Goal: Information Seeking & Learning: Learn about a topic

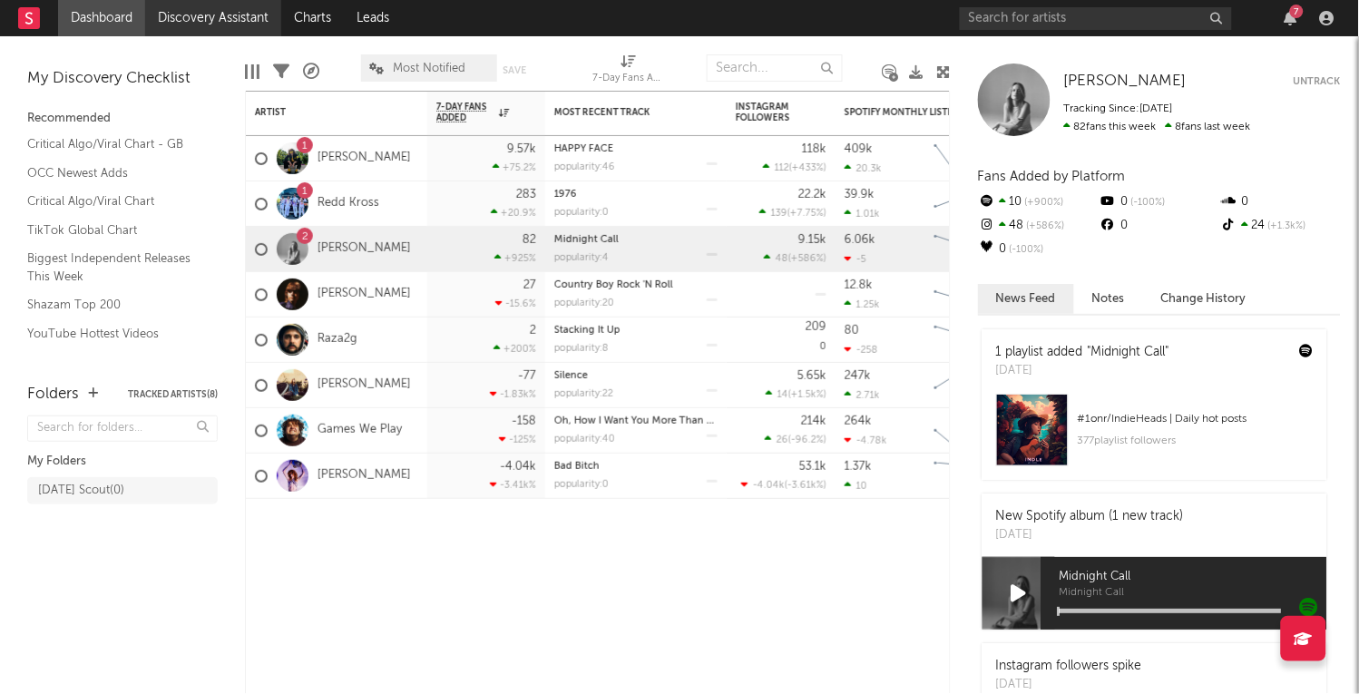
click at [237, 14] on link "Discovery Assistant" at bounding box center [213, 18] width 136 height 36
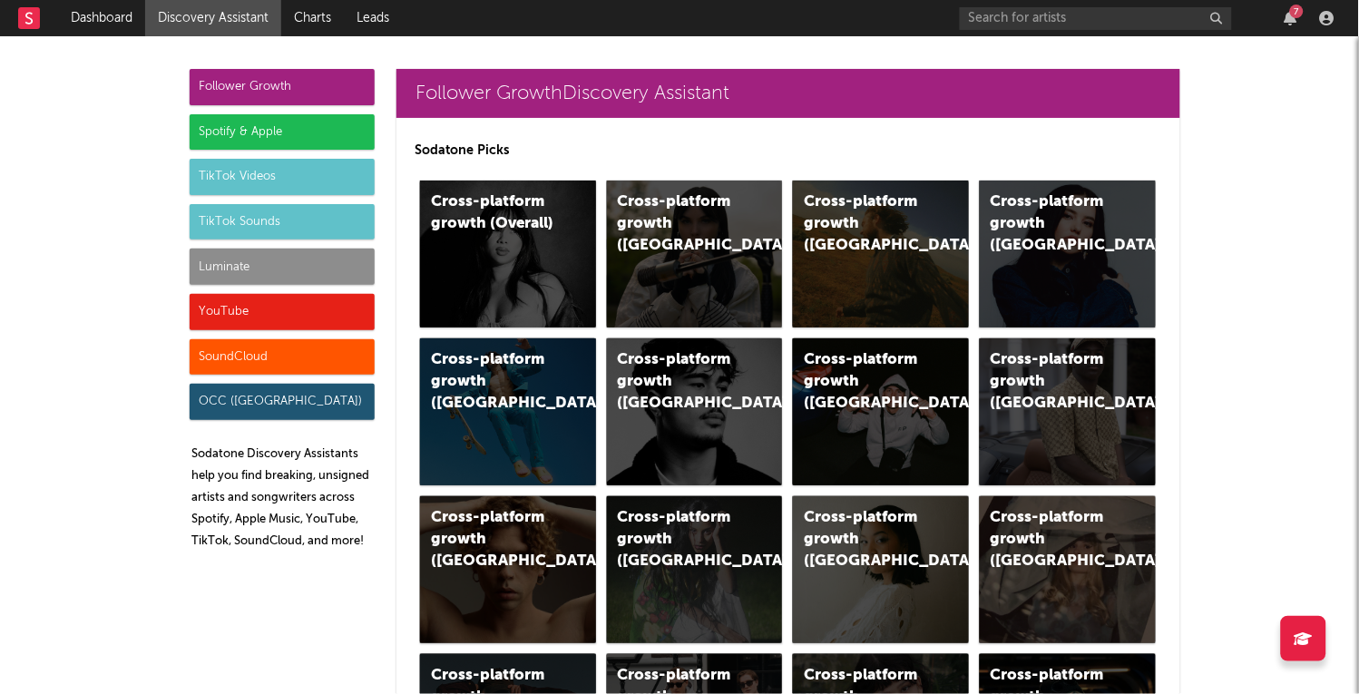
click at [1292, 8] on div "7" at bounding box center [1297, 12] width 14 height 14
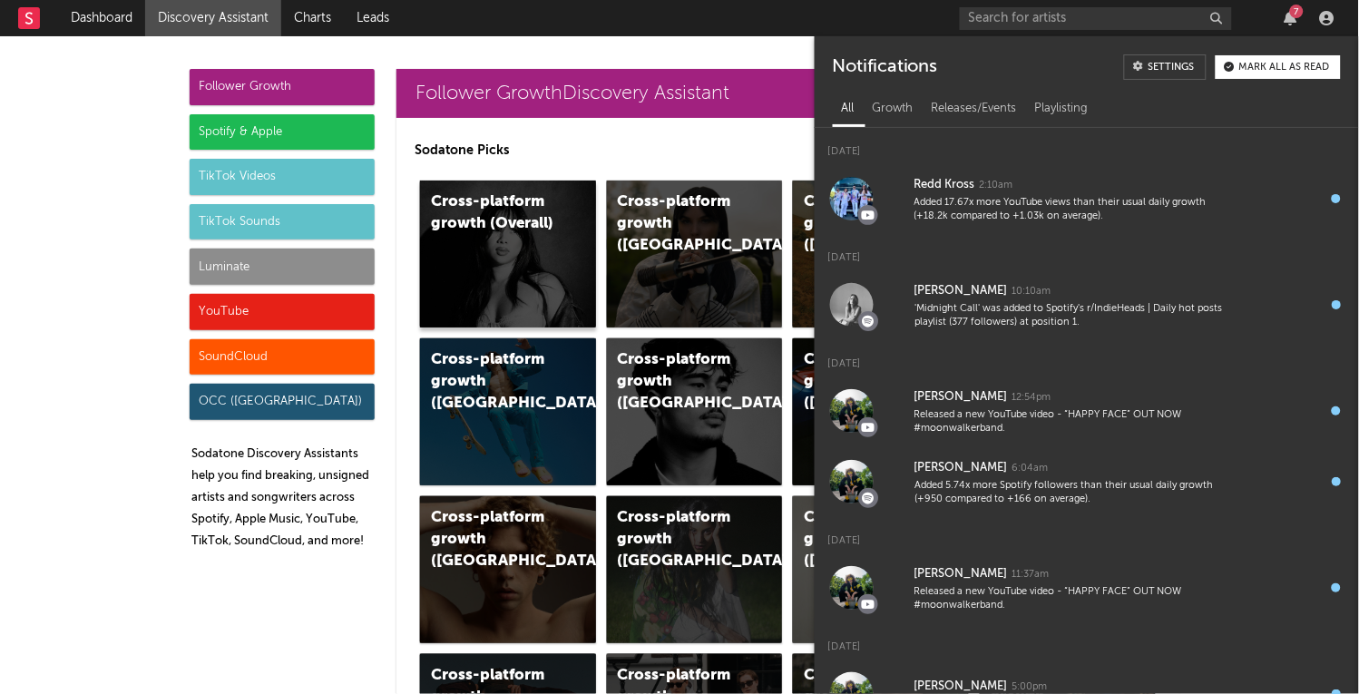
click at [510, 210] on div "Cross-platform growth (Overall)" at bounding box center [492, 213] width 123 height 44
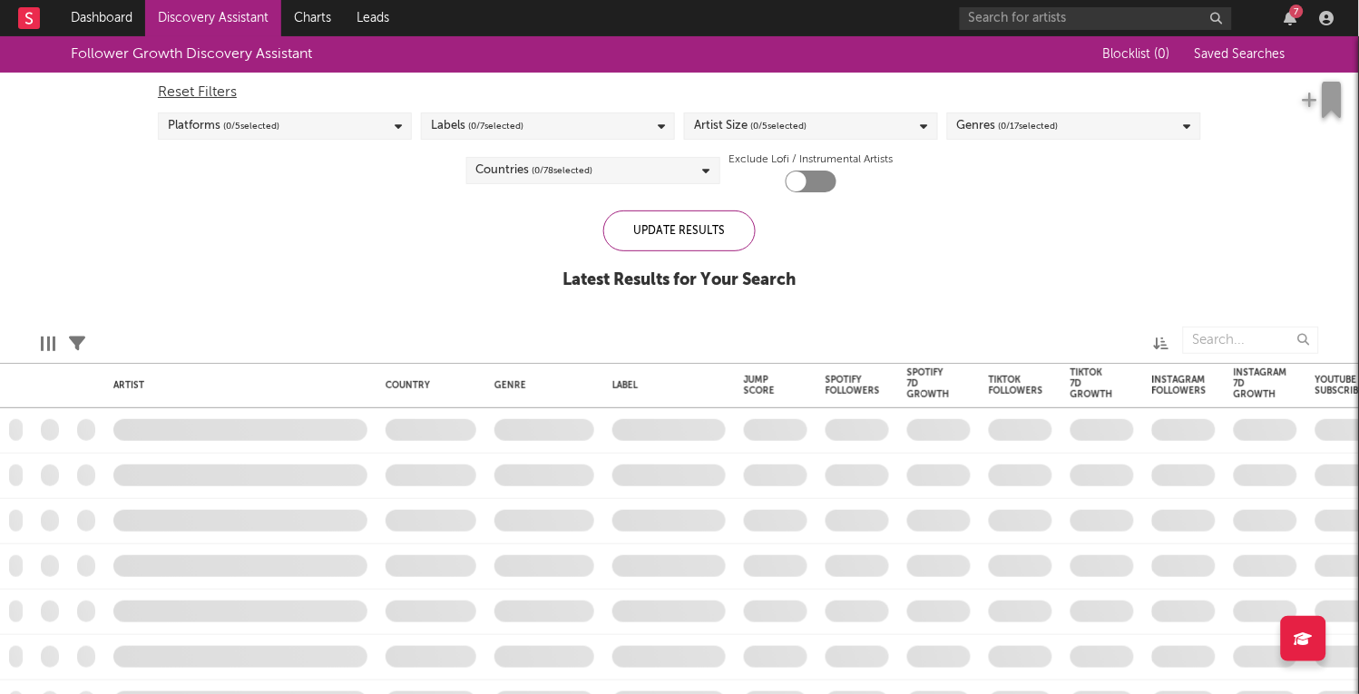
checkbox input "true"
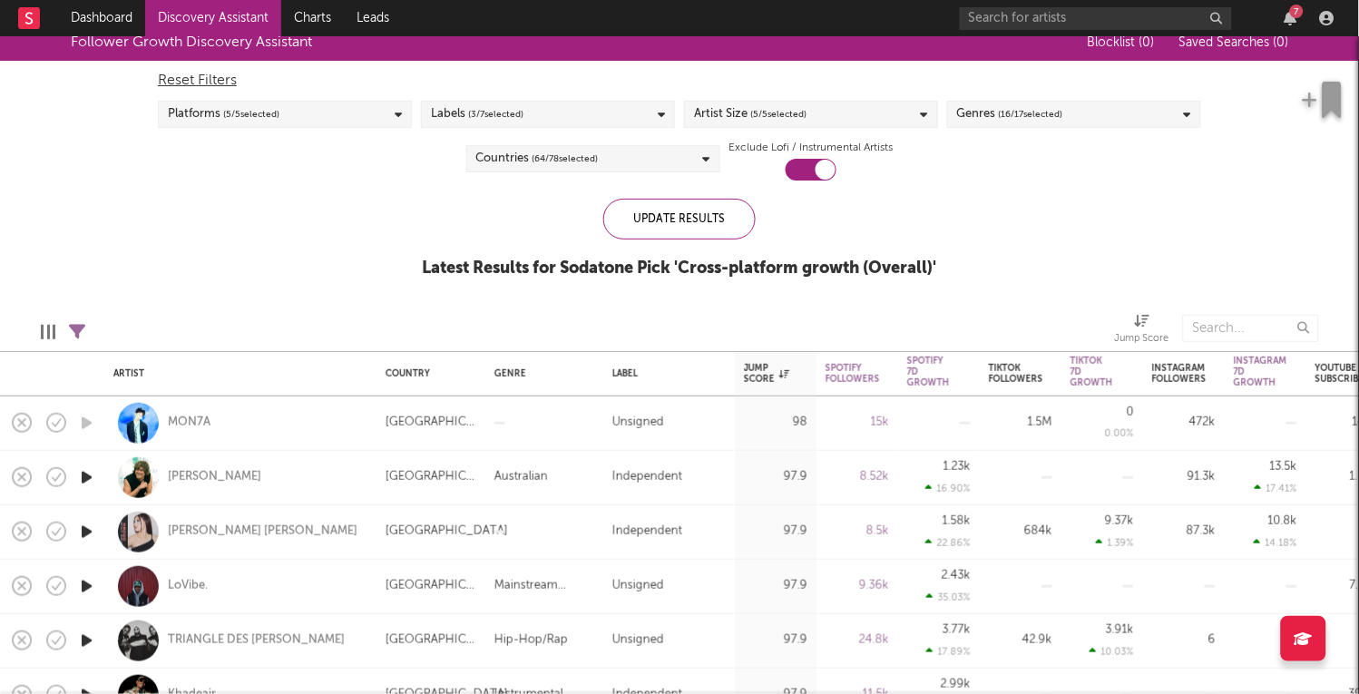
click at [376, 217] on div "Follower Growth Discovery Assistant Blocklist ( 0 ) Saved Searches ( 0 ) Reset …" at bounding box center [679, 160] width 1359 height 273
click at [188, 532] on div "Elise Kristine" at bounding box center [263, 531] width 190 height 16
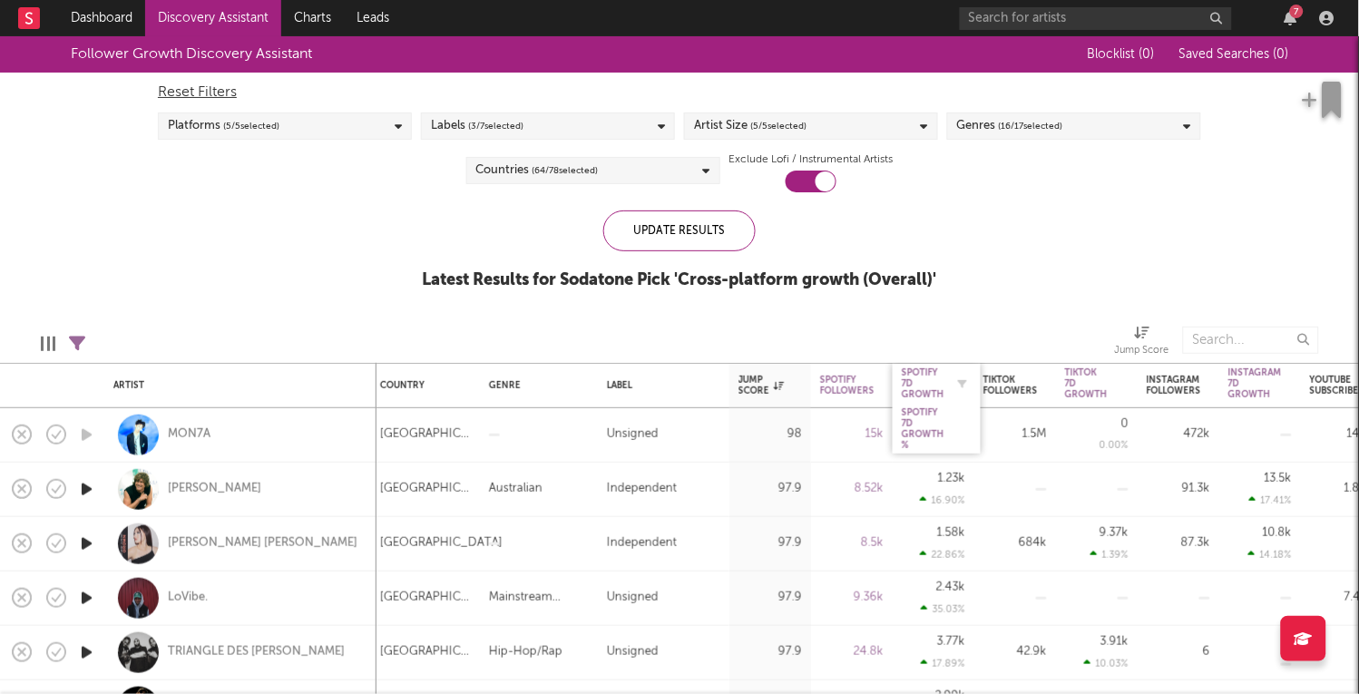
click at [928, 385] on div "Spotify 7D Growth" at bounding box center [923, 383] width 43 height 33
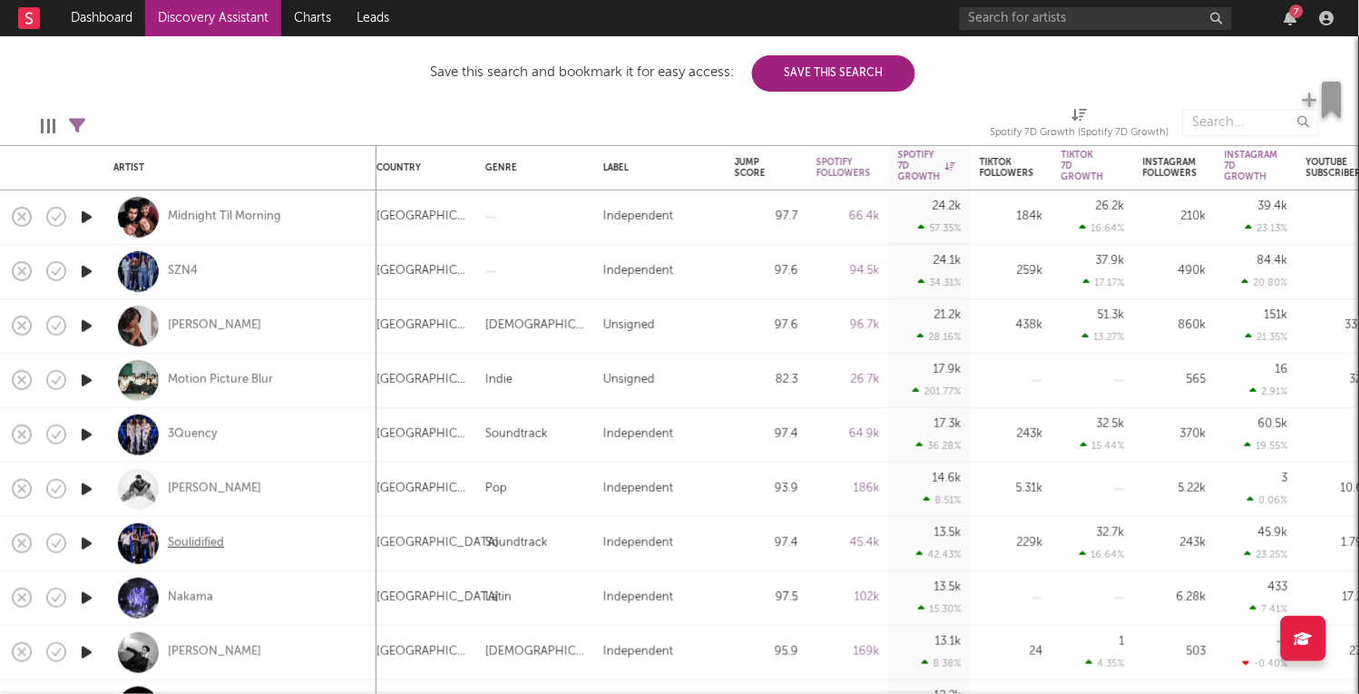
click at [209, 546] on div "Soulidified" at bounding box center [196, 543] width 56 height 16
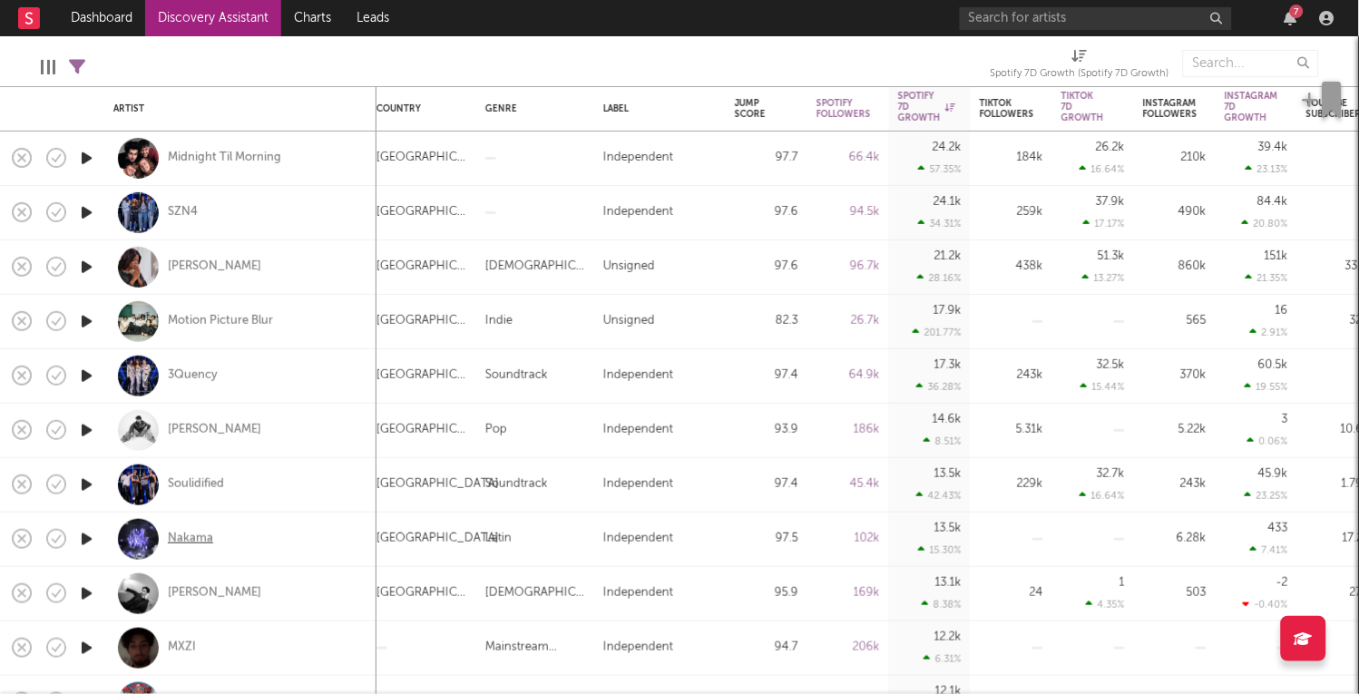
click at [208, 534] on div "Nakama" at bounding box center [190, 539] width 45 height 16
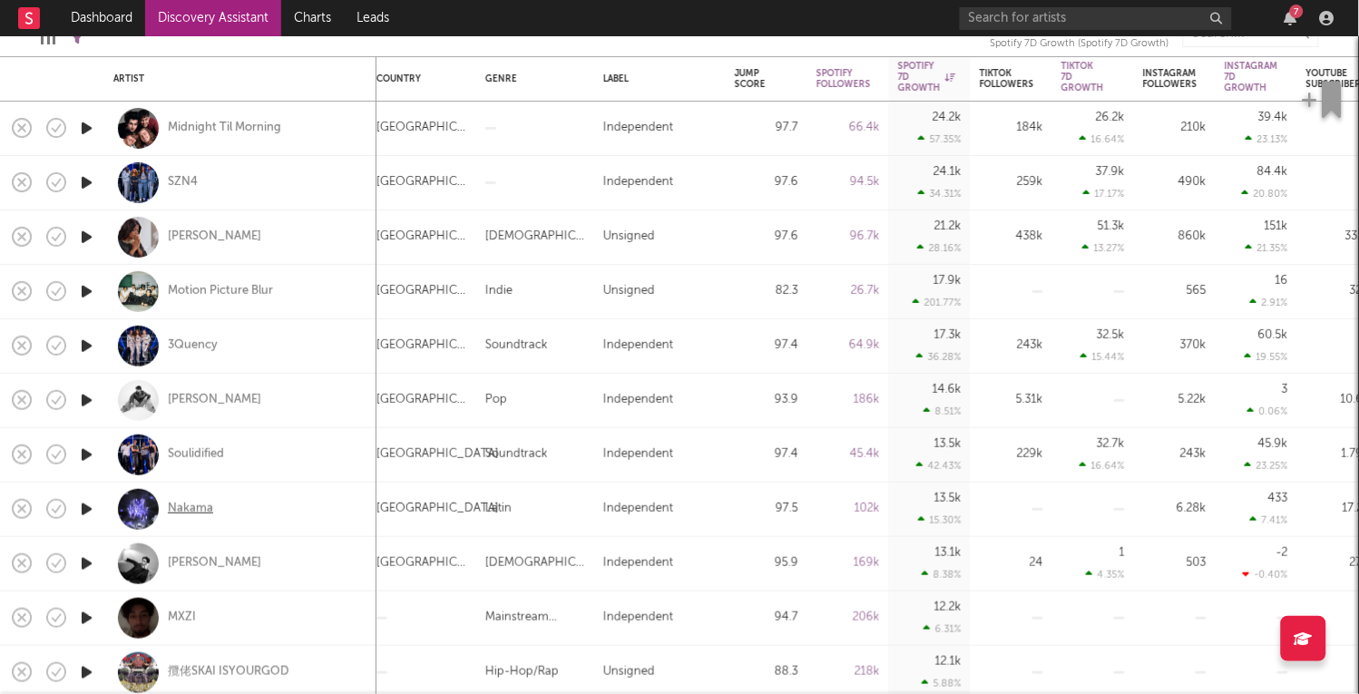
click at [198, 505] on div "Nakama" at bounding box center [190, 509] width 45 height 16
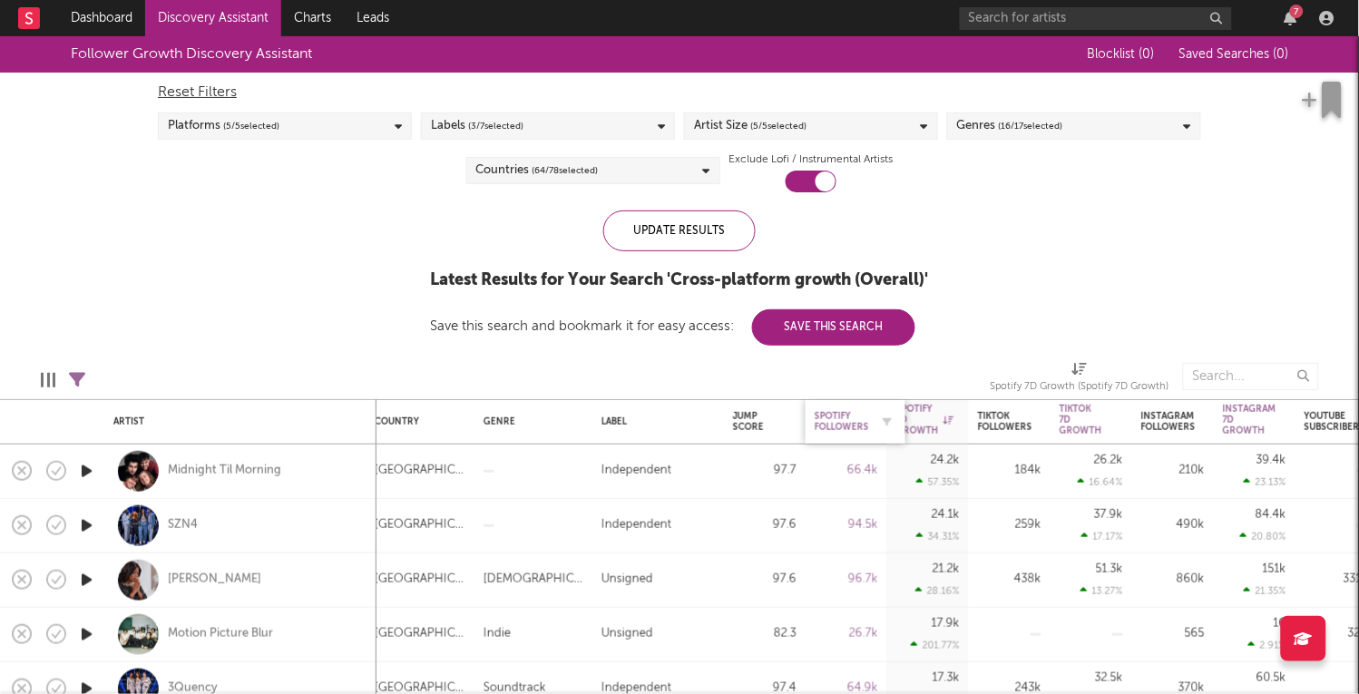
click at [844, 425] on div "Spotify Followers" at bounding box center [841, 422] width 54 height 22
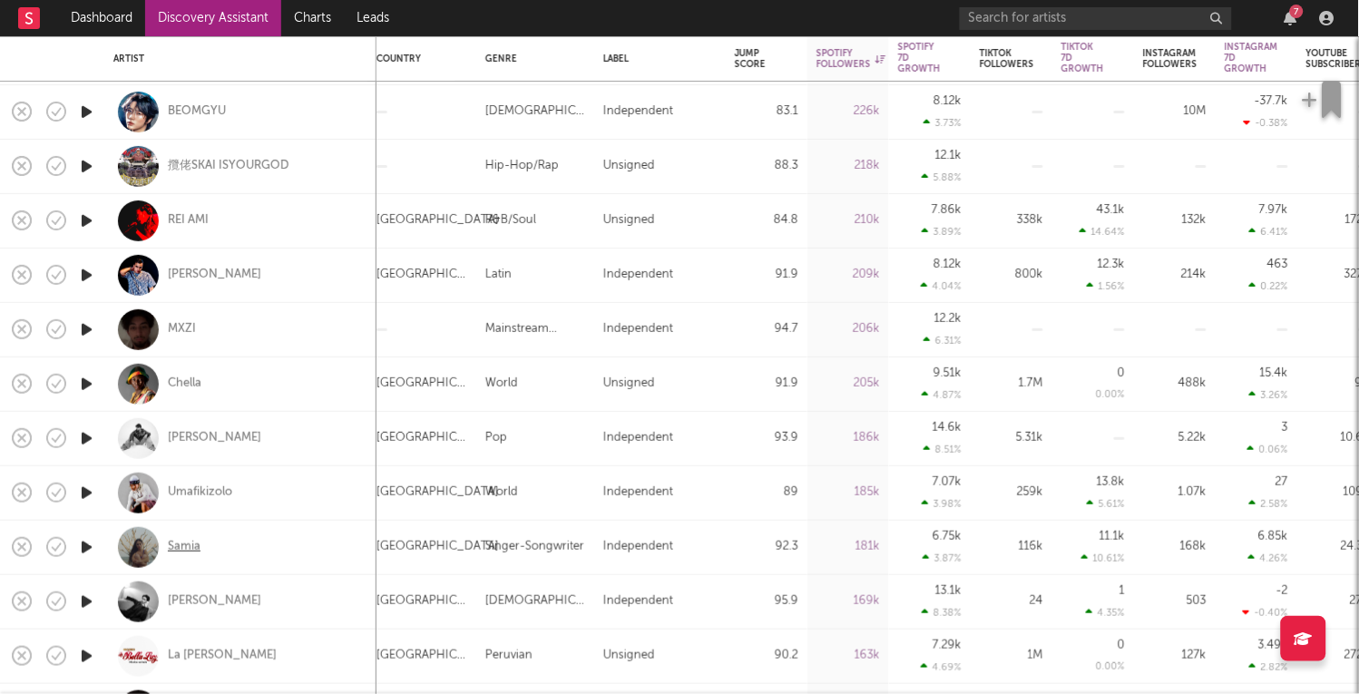
click at [186, 541] on div "Samia" at bounding box center [184, 547] width 33 height 16
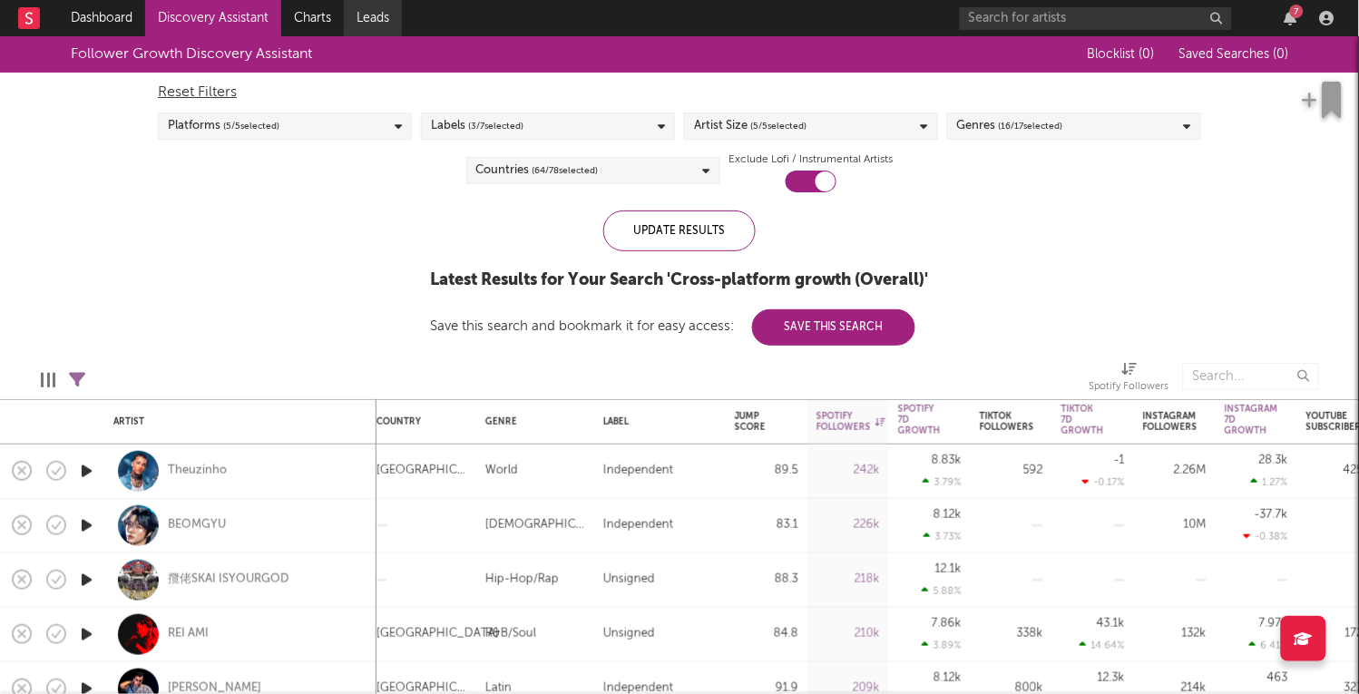
click at [362, 14] on link "Leads" at bounding box center [373, 18] width 58 height 36
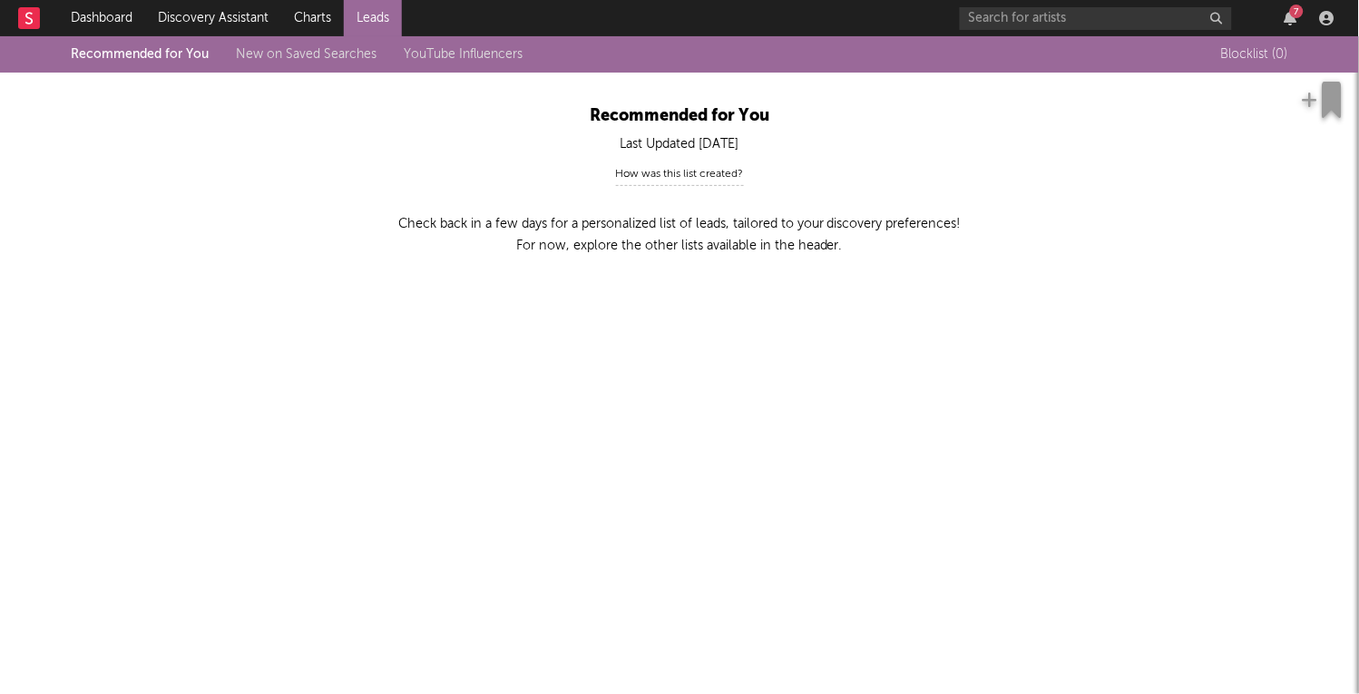
click at [422, 53] on link "YouTube Influencers" at bounding box center [463, 54] width 119 height 13
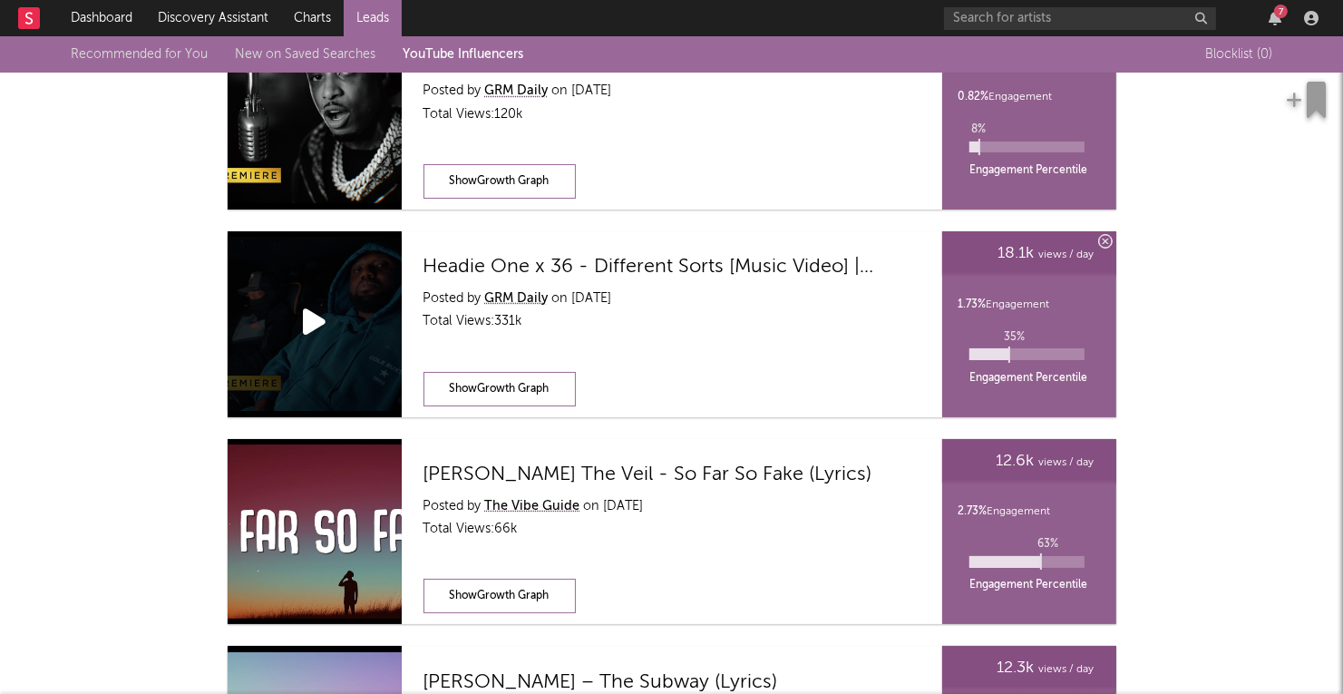
scroll to position [397, 0]
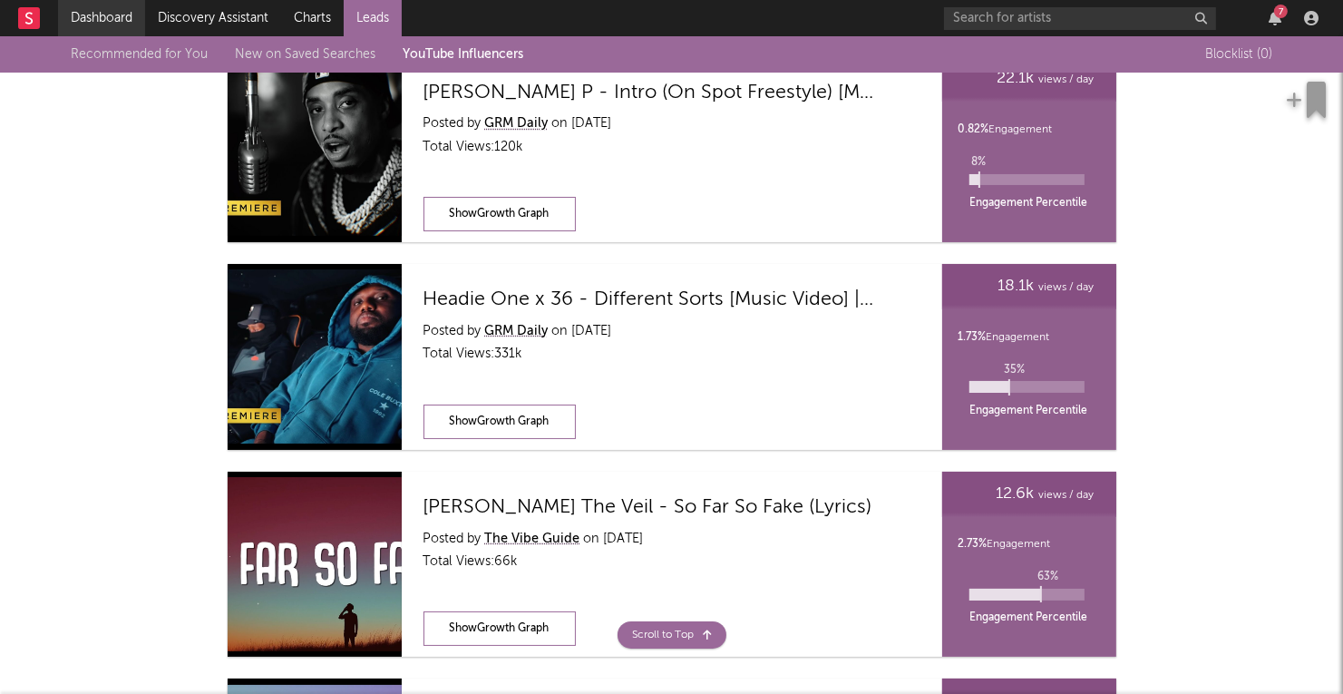
click at [111, 19] on link "Dashboard" at bounding box center [101, 18] width 87 height 36
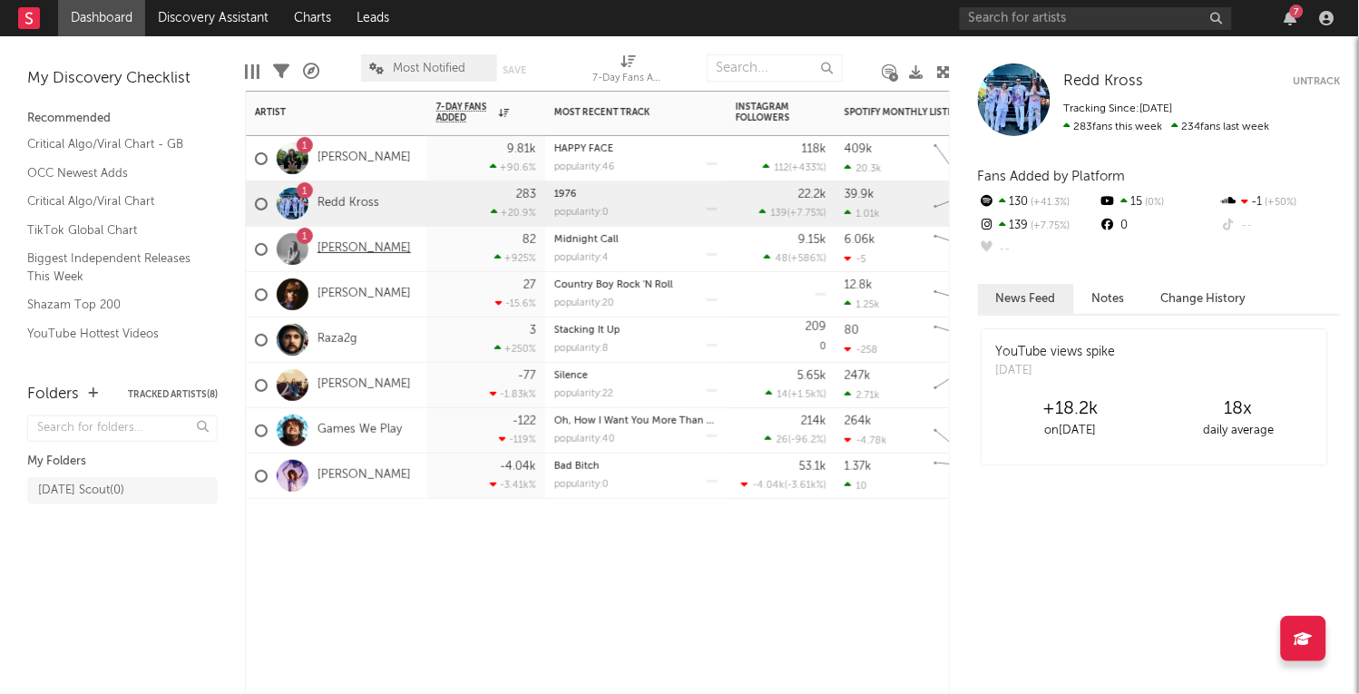
click at [372, 249] on link "[PERSON_NAME]" at bounding box center [363, 248] width 93 height 15
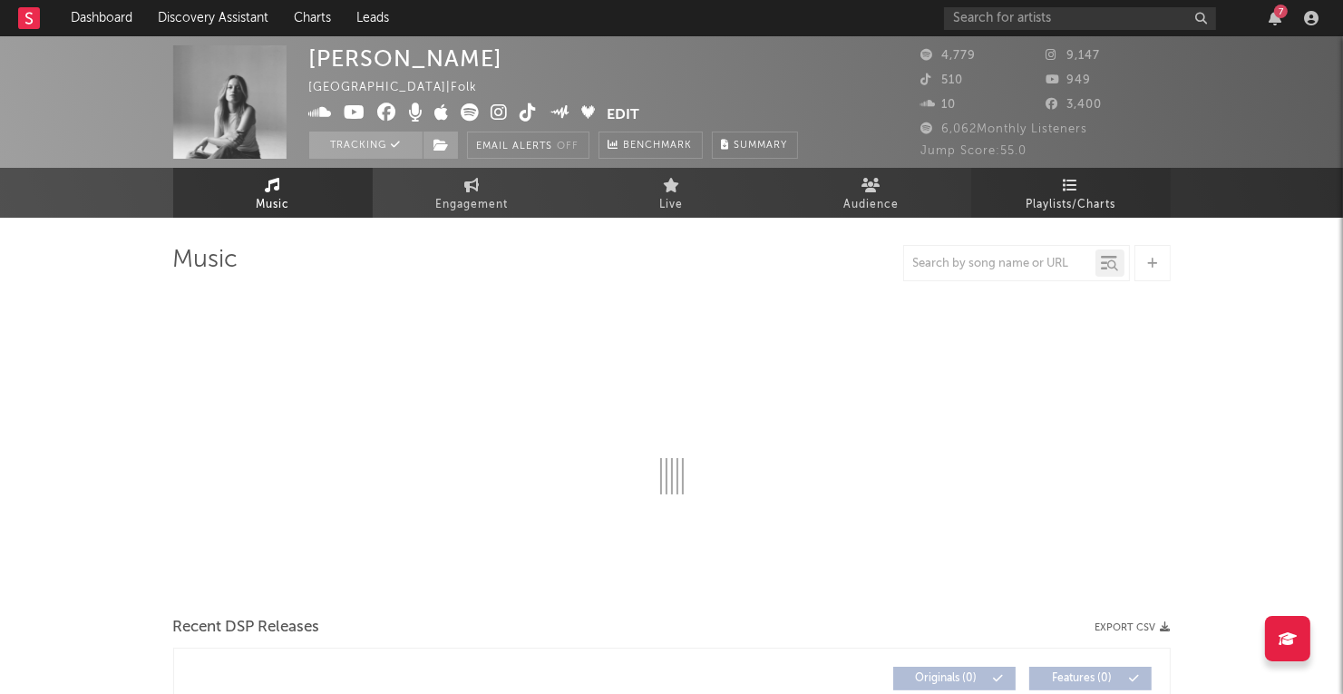
select select "1w"
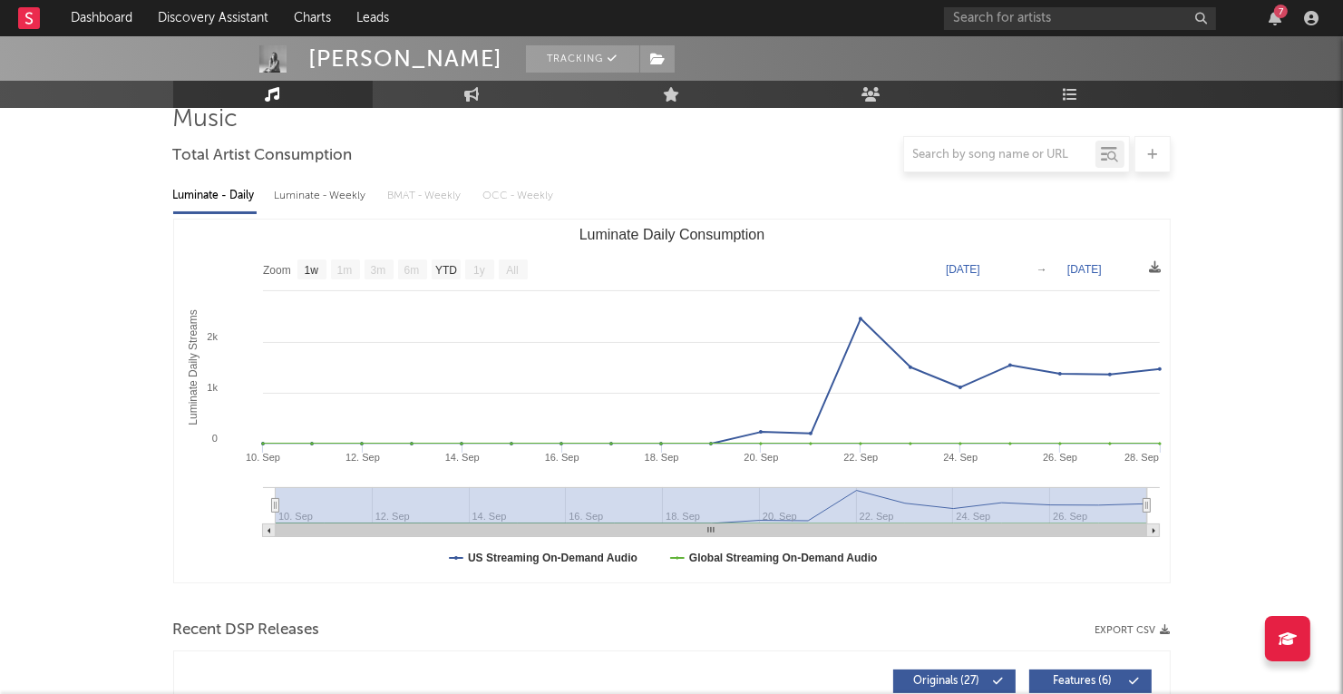
scroll to position [79, 0]
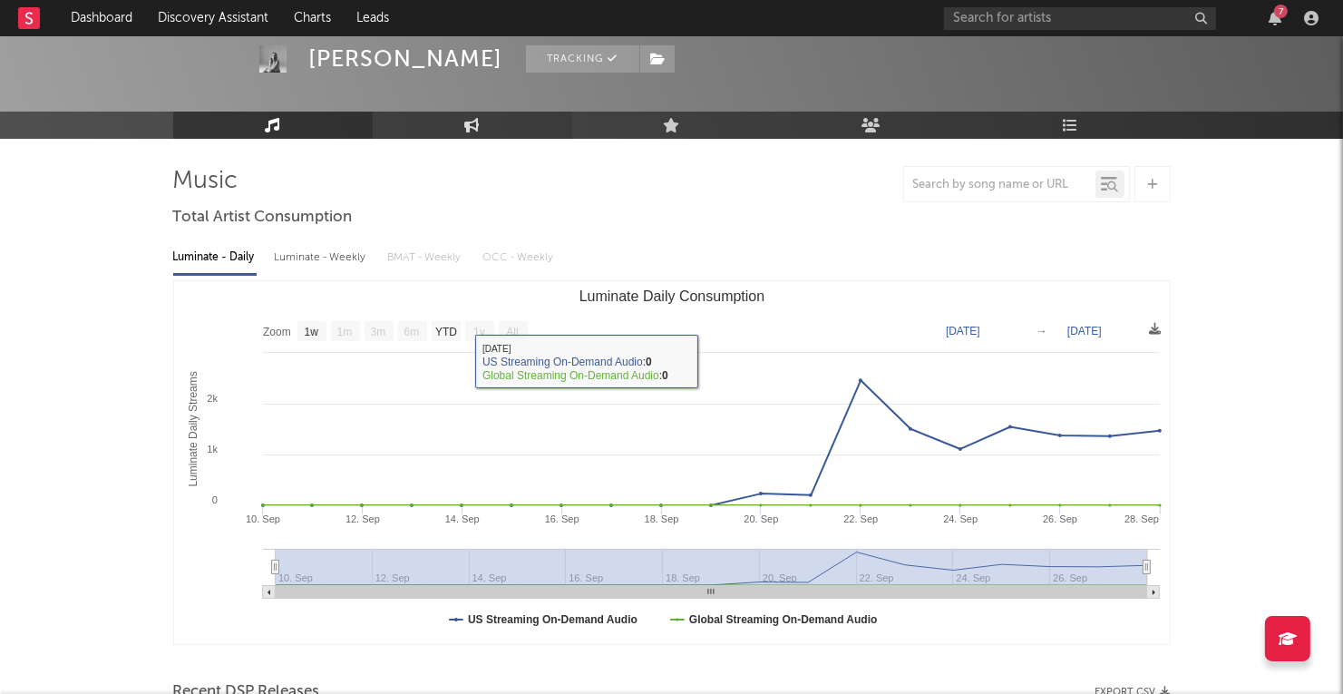
click at [455, 123] on link "Engagement" at bounding box center [473, 125] width 200 height 27
select select "1w"
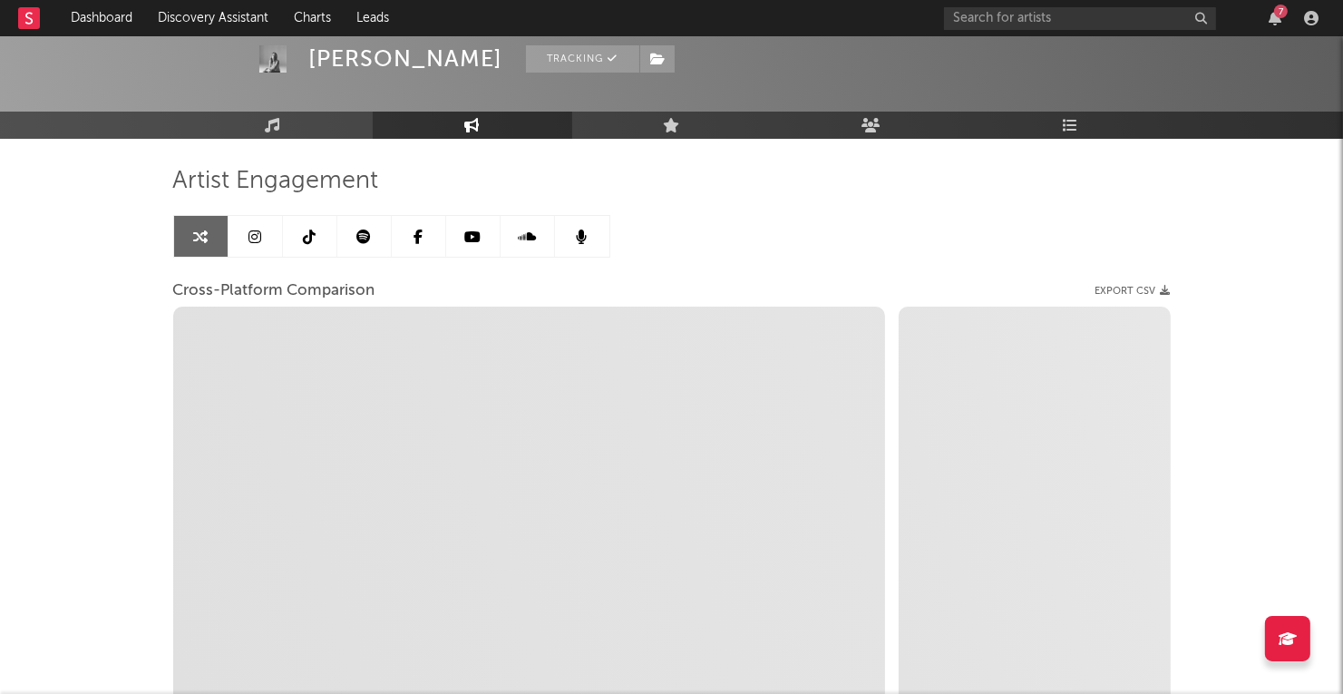
select select "1m"
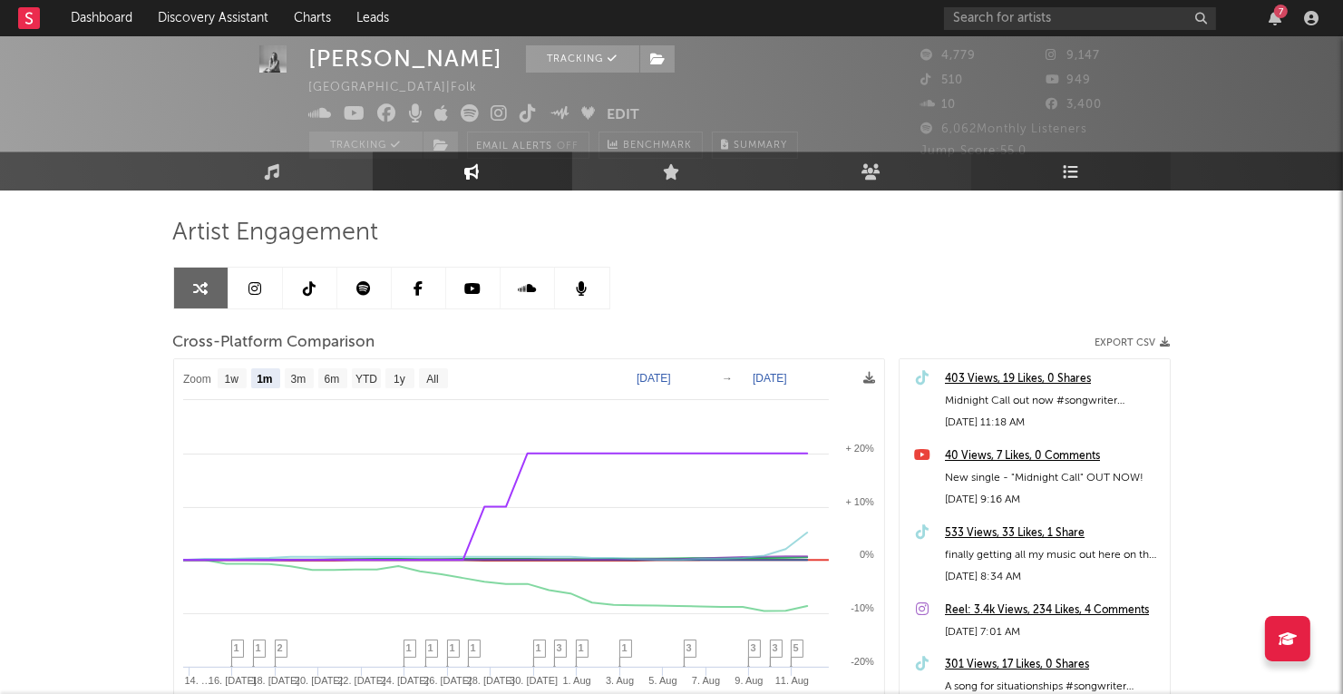
click at [1065, 180] on link "Playlists/Charts" at bounding box center [1071, 171] width 200 height 38
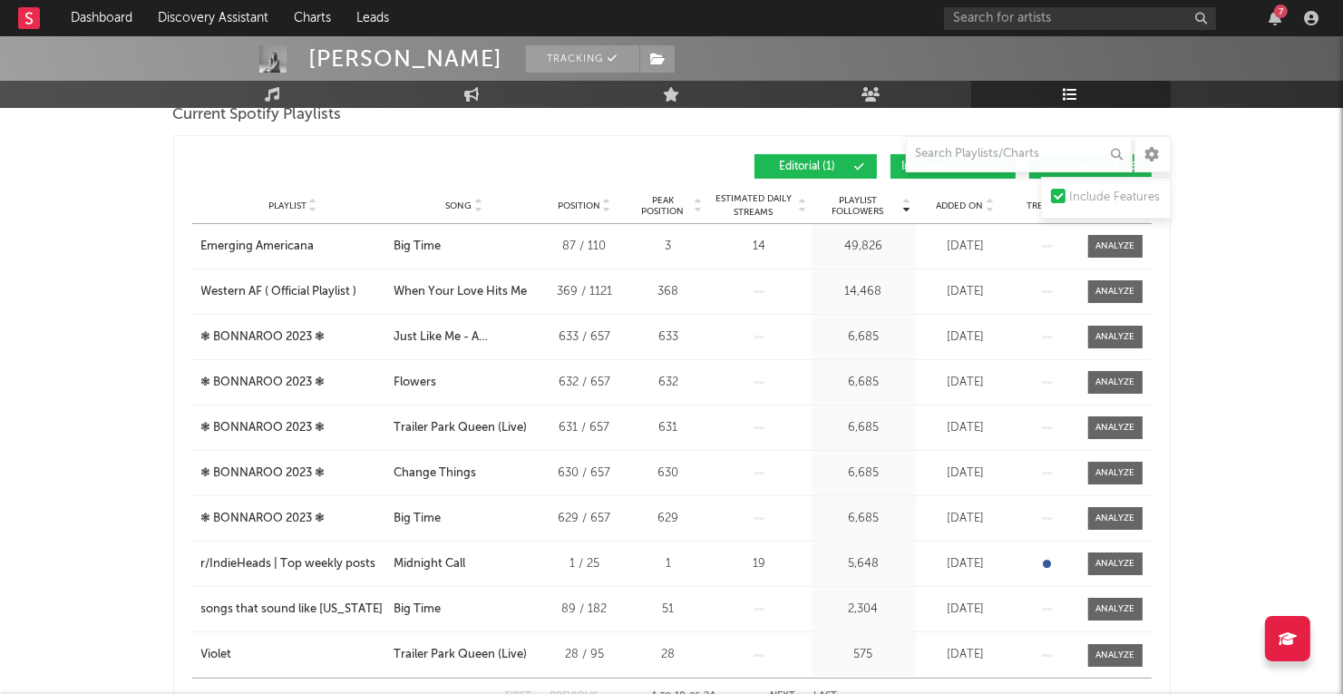
scroll to position [288, 0]
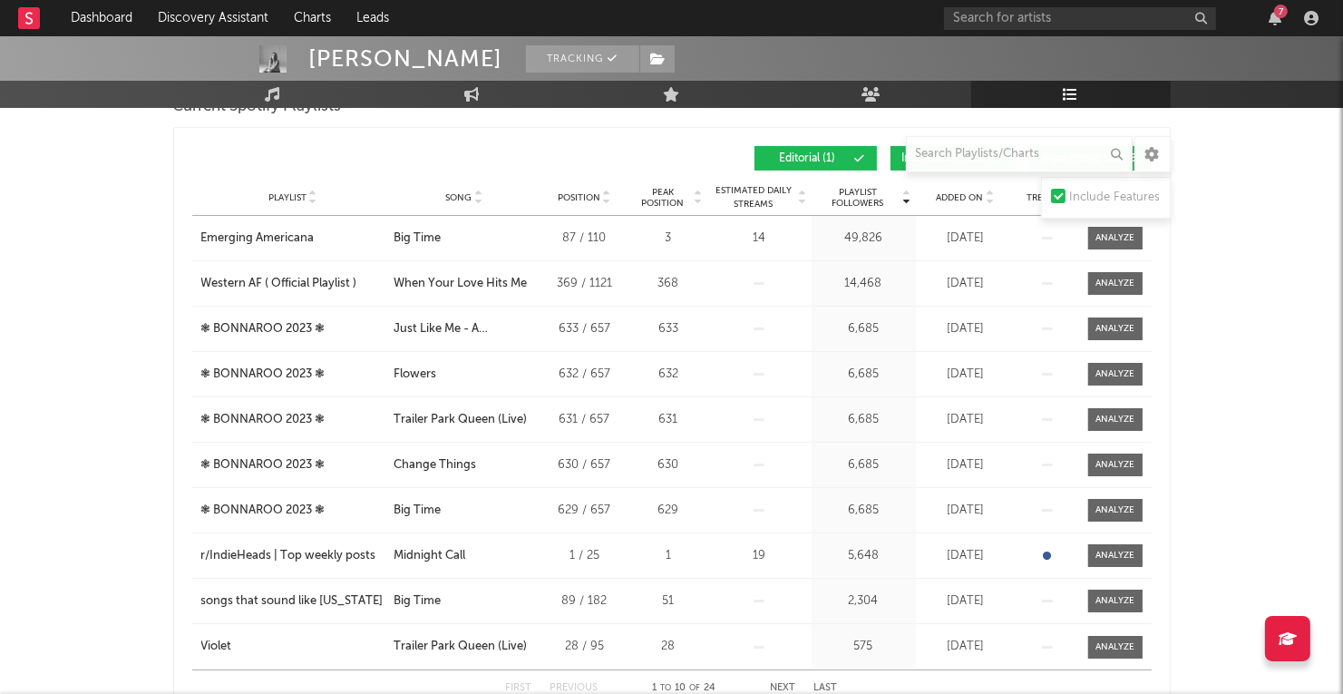
click at [676, 203] on span "Peak Position" at bounding box center [663, 198] width 57 height 22
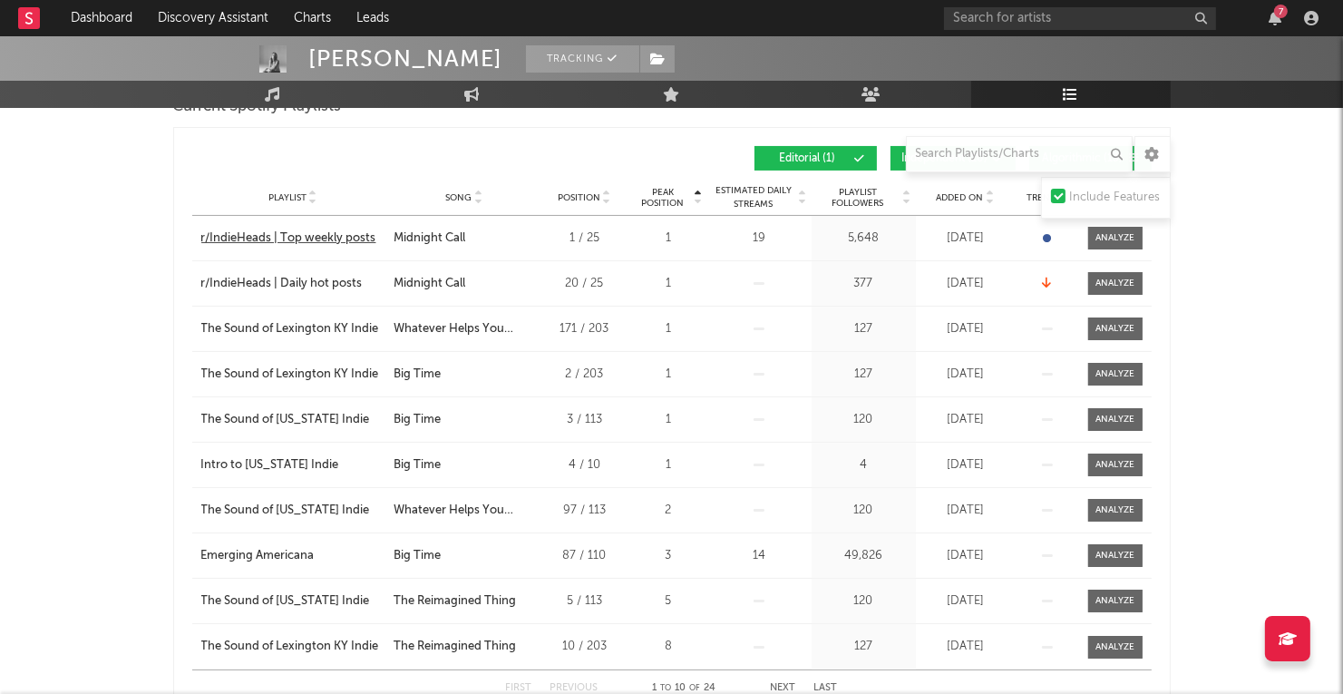
click at [356, 233] on div "r/IndieHeads | Top weekly posts" at bounding box center [288, 238] width 175 height 18
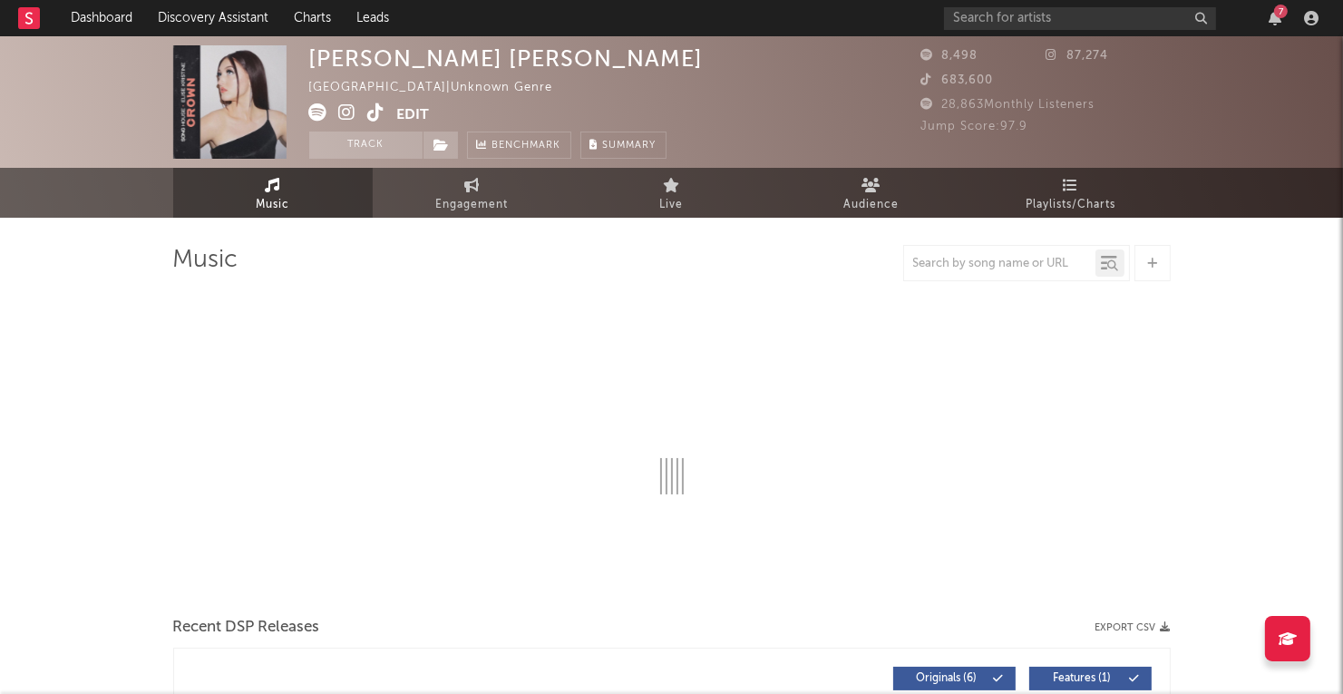
select select "1w"
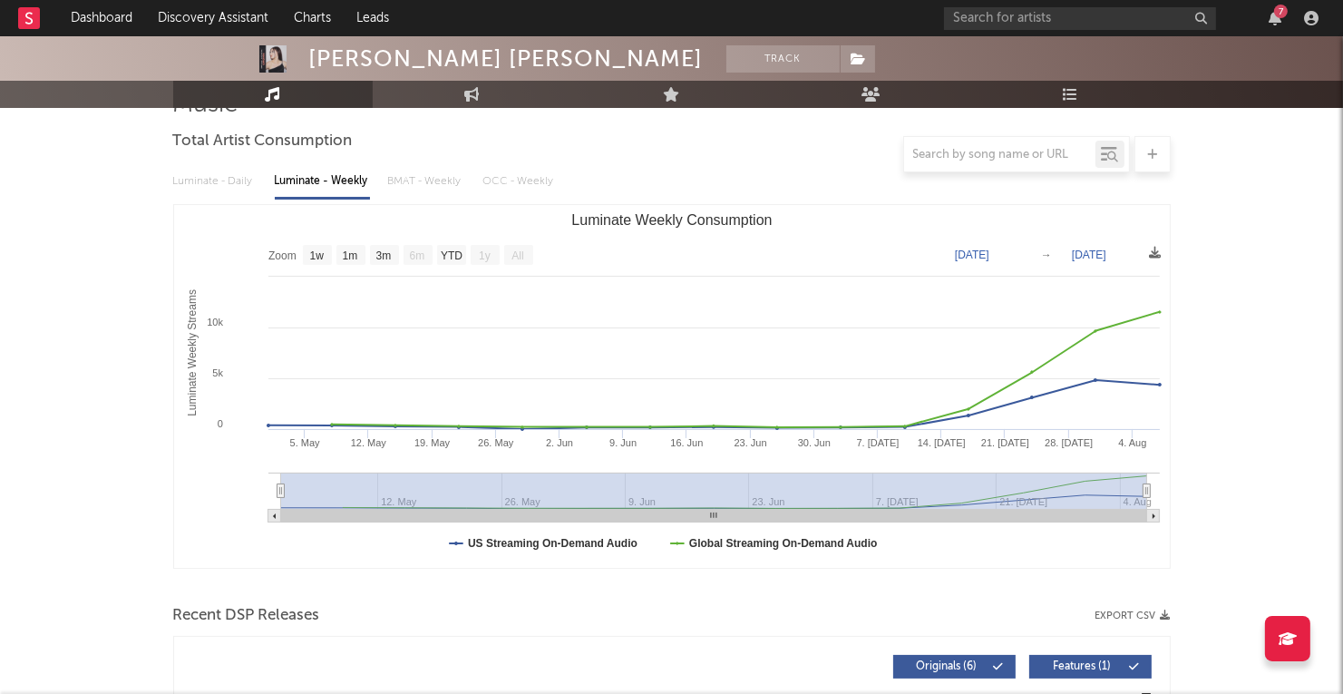
scroll to position [4, 0]
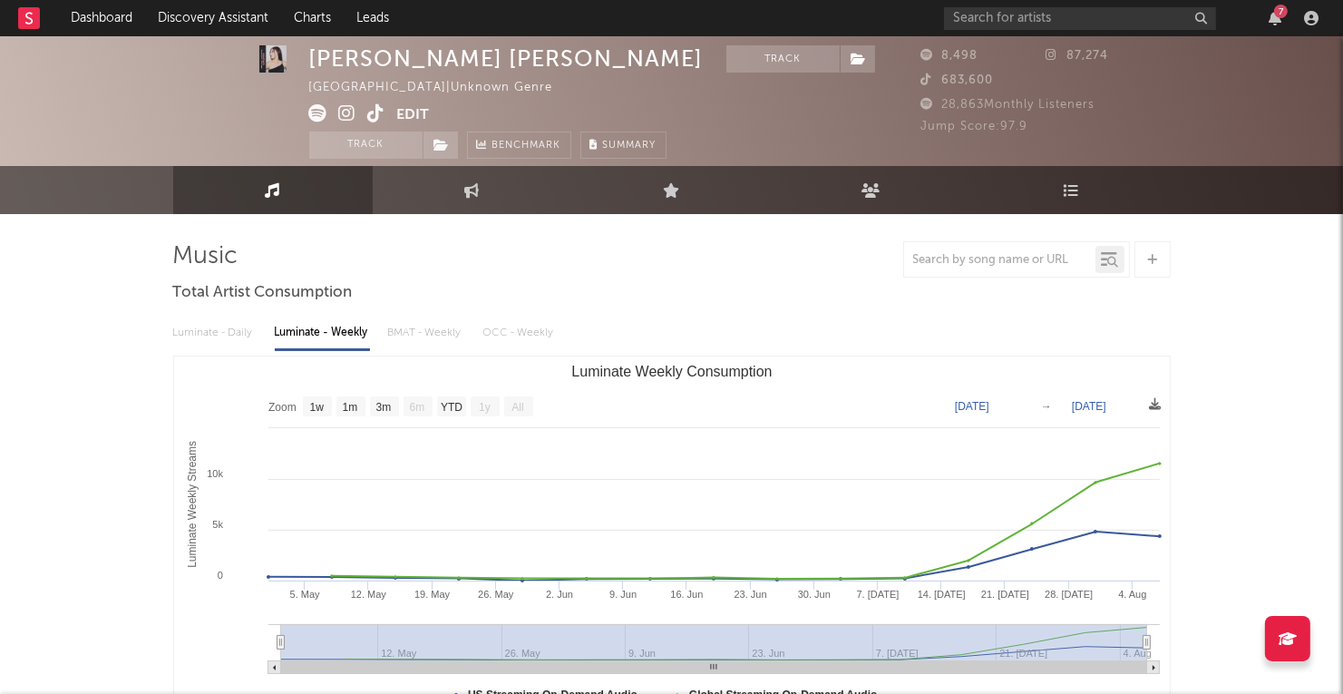
click at [458, 195] on link "Engagement" at bounding box center [473, 190] width 200 height 48
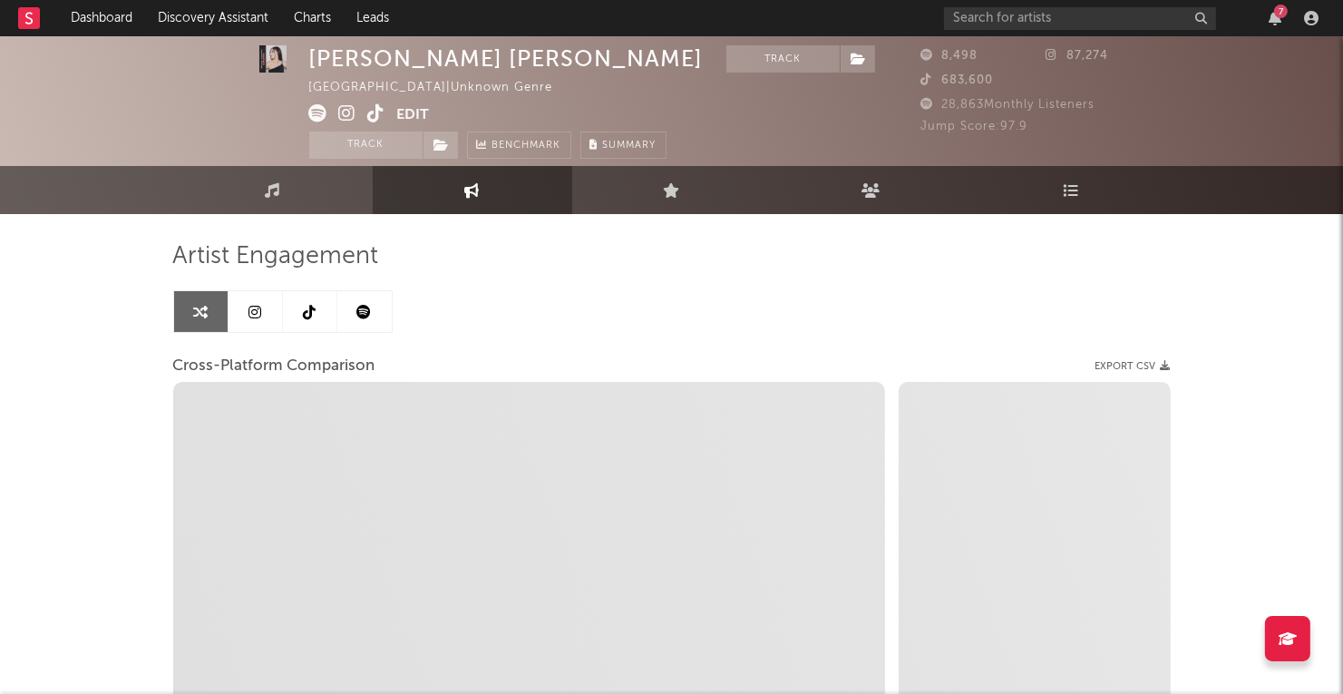
select select "1w"
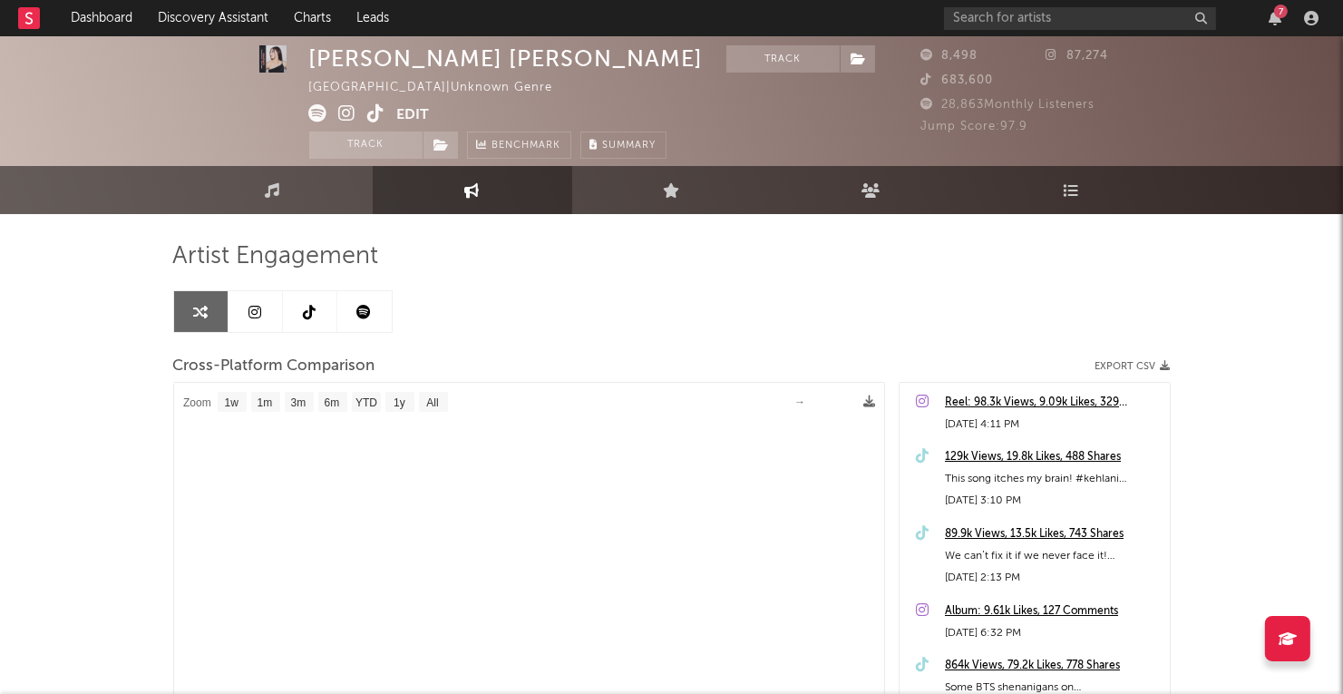
select select "1m"
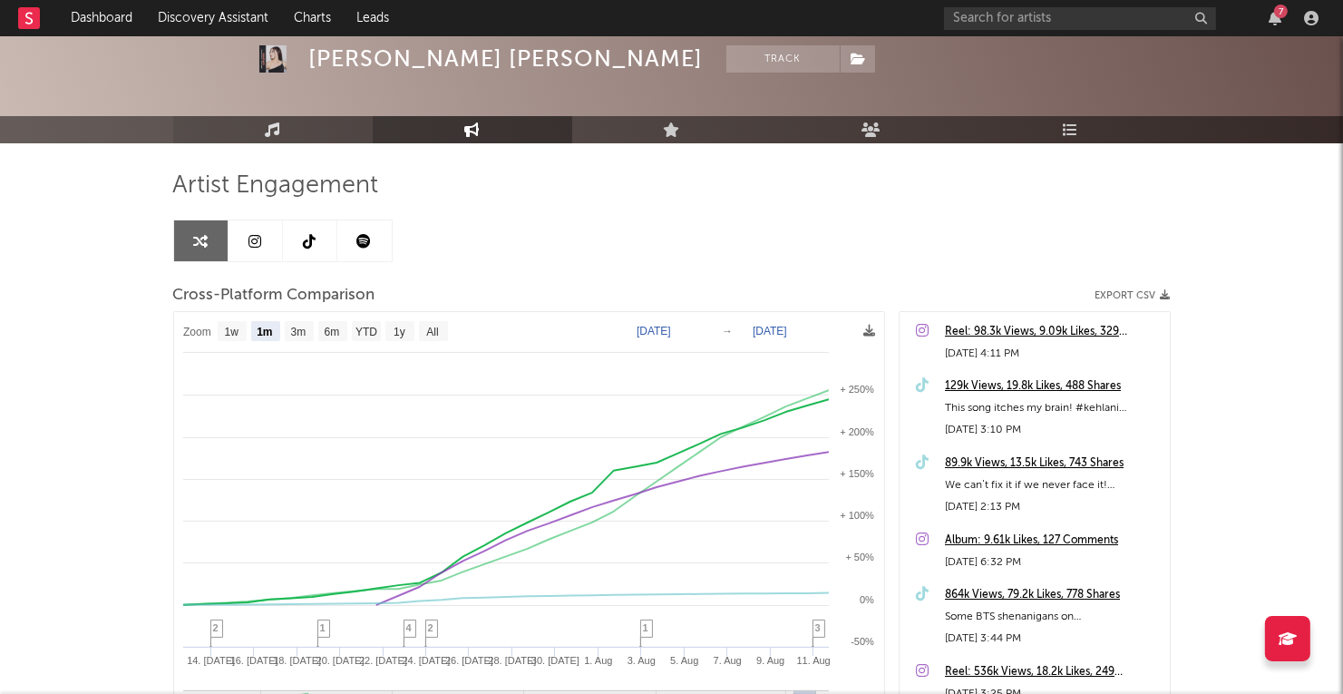
click at [291, 125] on link "Music" at bounding box center [273, 129] width 200 height 27
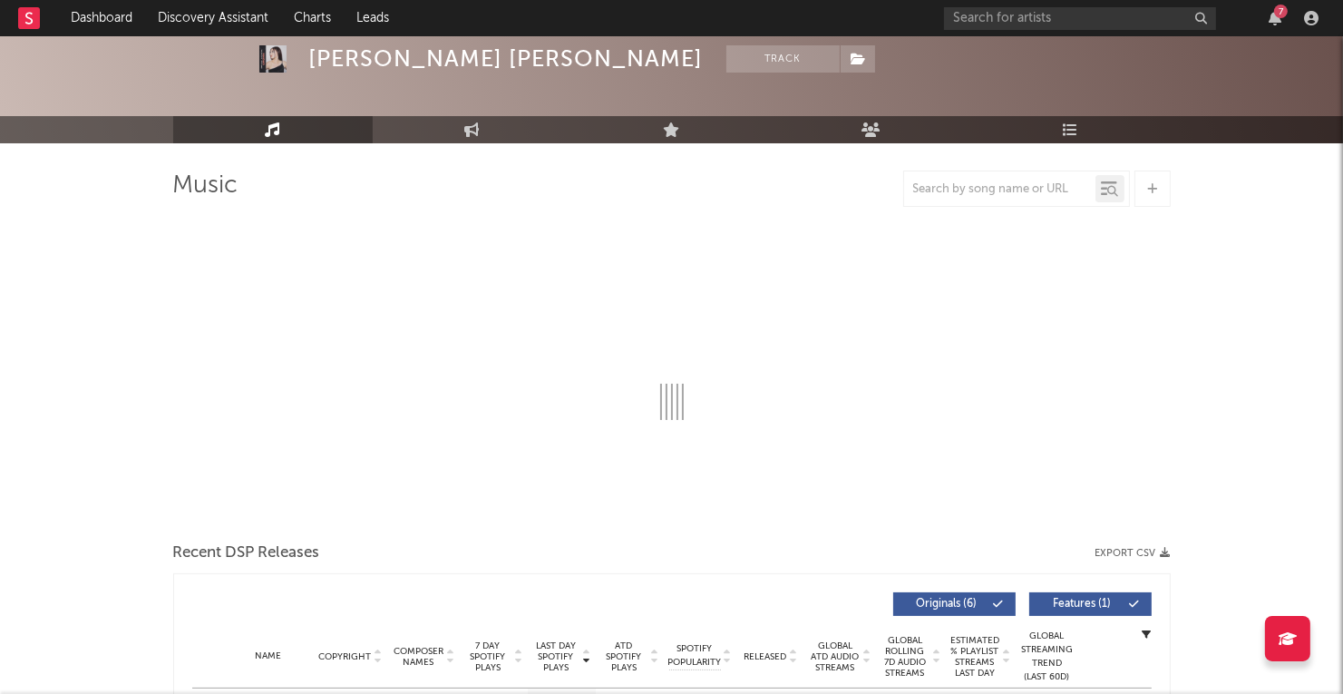
select select "1w"
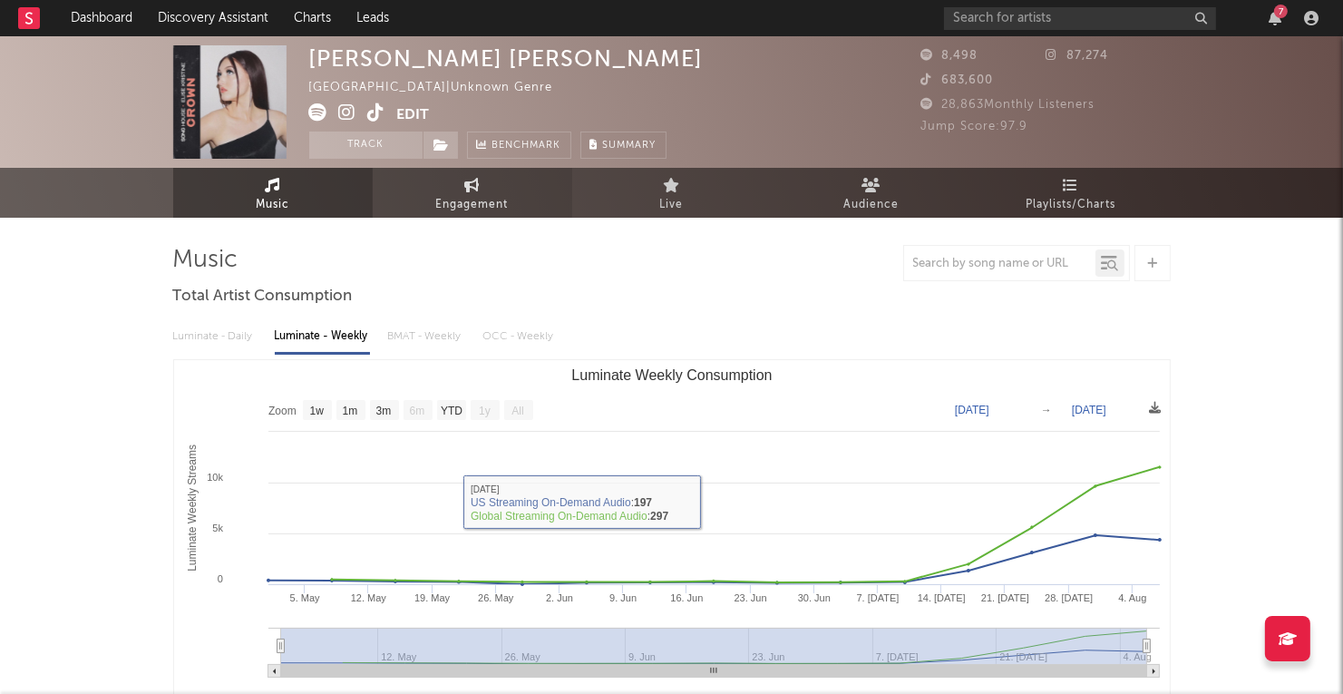
click at [452, 214] on span "Engagement" at bounding box center [472, 205] width 73 height 22
select select "1w"
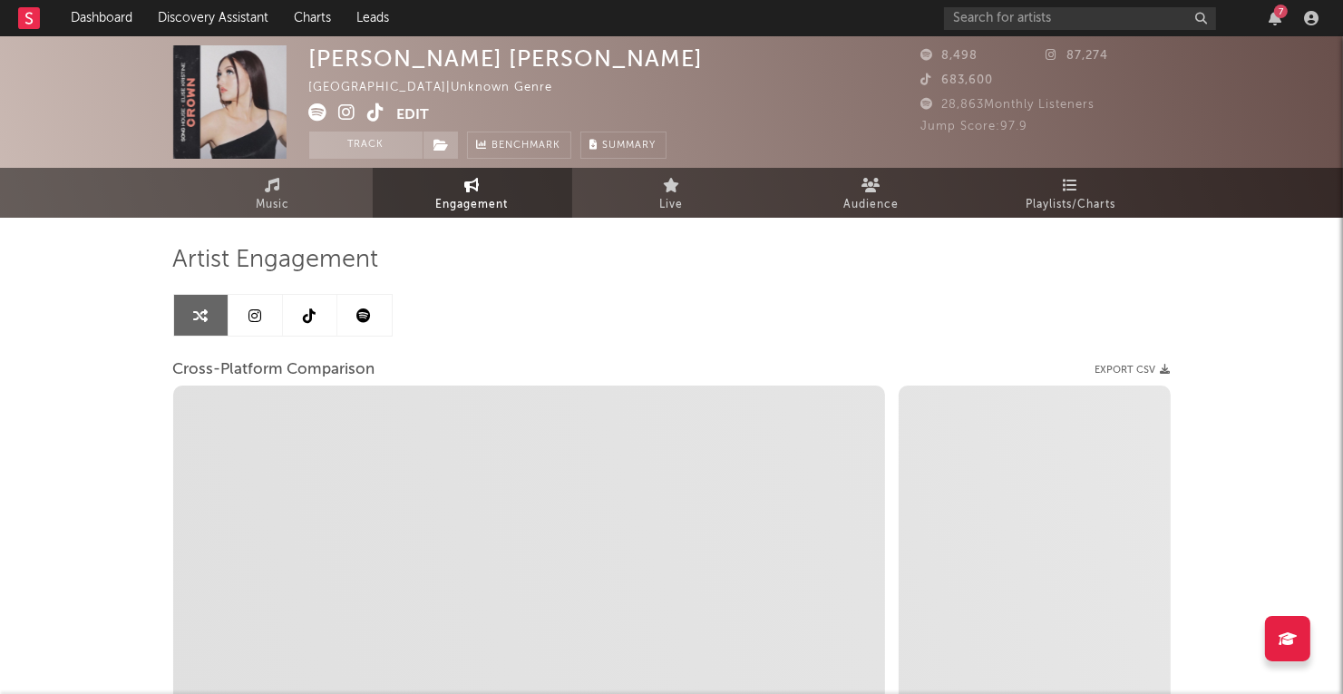
select select "1m"
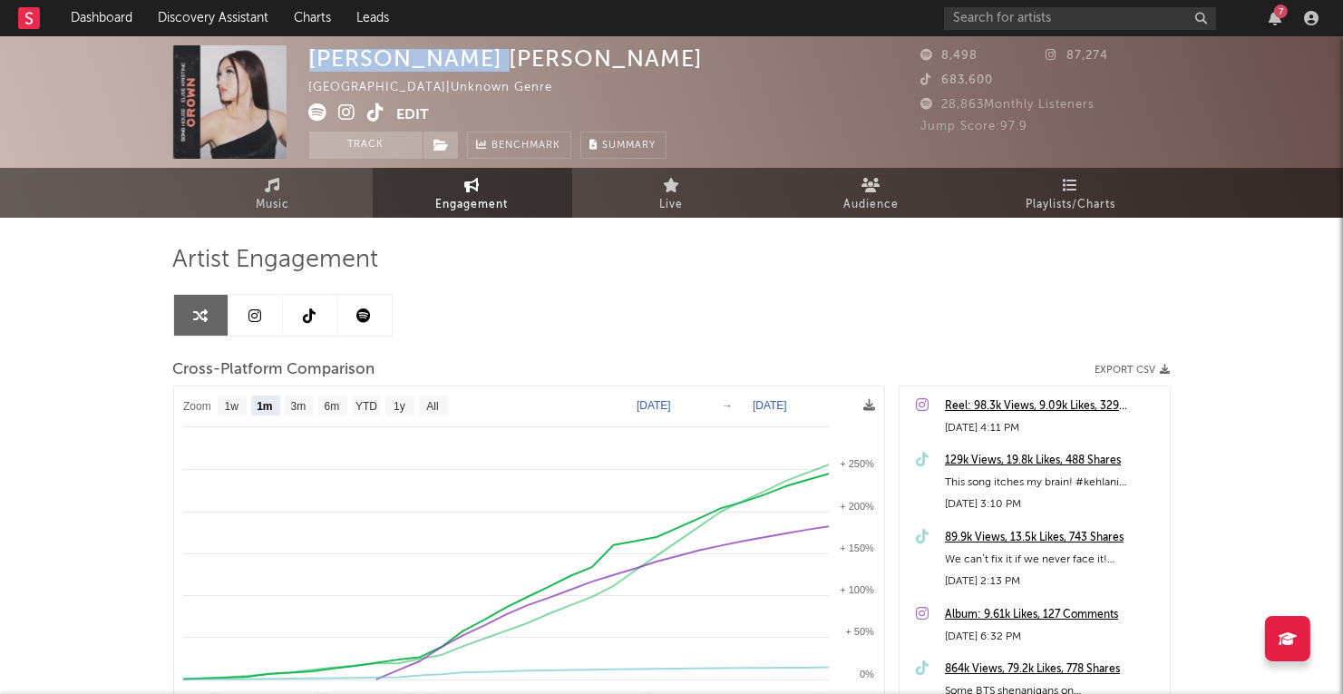
drag, startPoint x: 452, startPoint y: 63, endPoint x: 312, endPoint y: 63, distance: 139.7
click at [312, 63] on div "Elise Kristine" at bounding box center [506, 58] width 395 height 26
copy div "Elise Kristine"
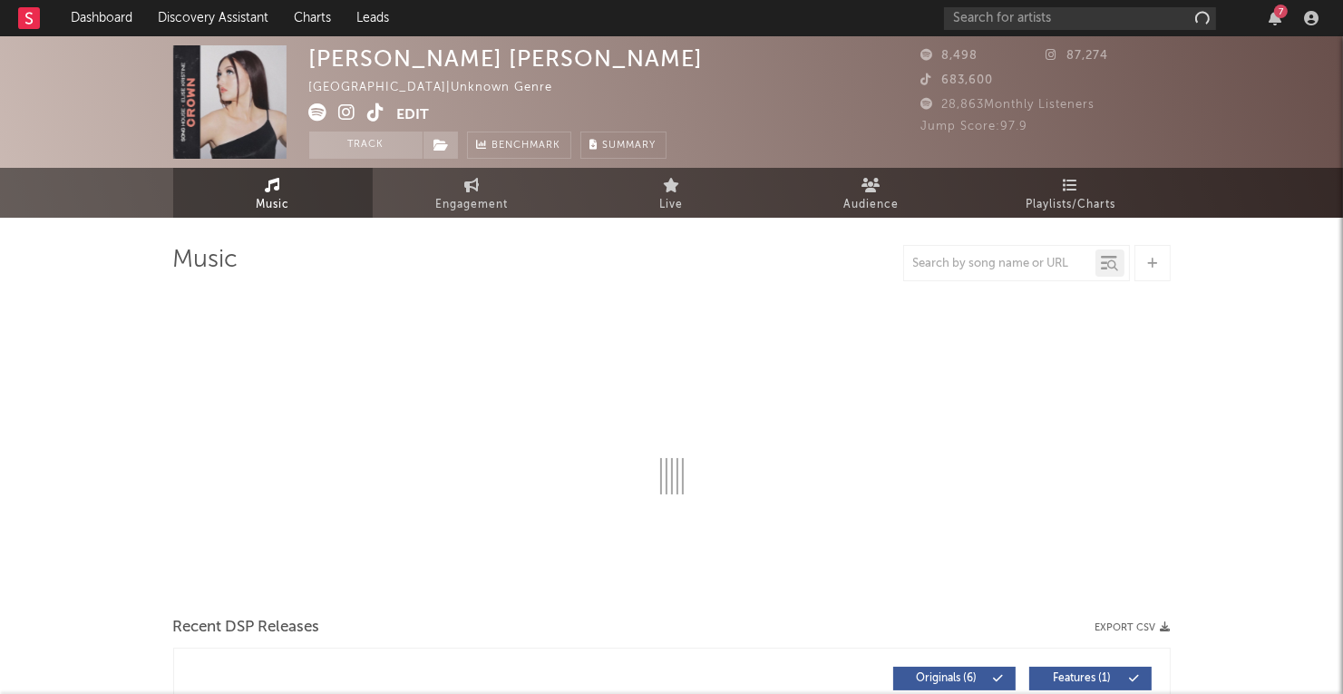
select select "1w"
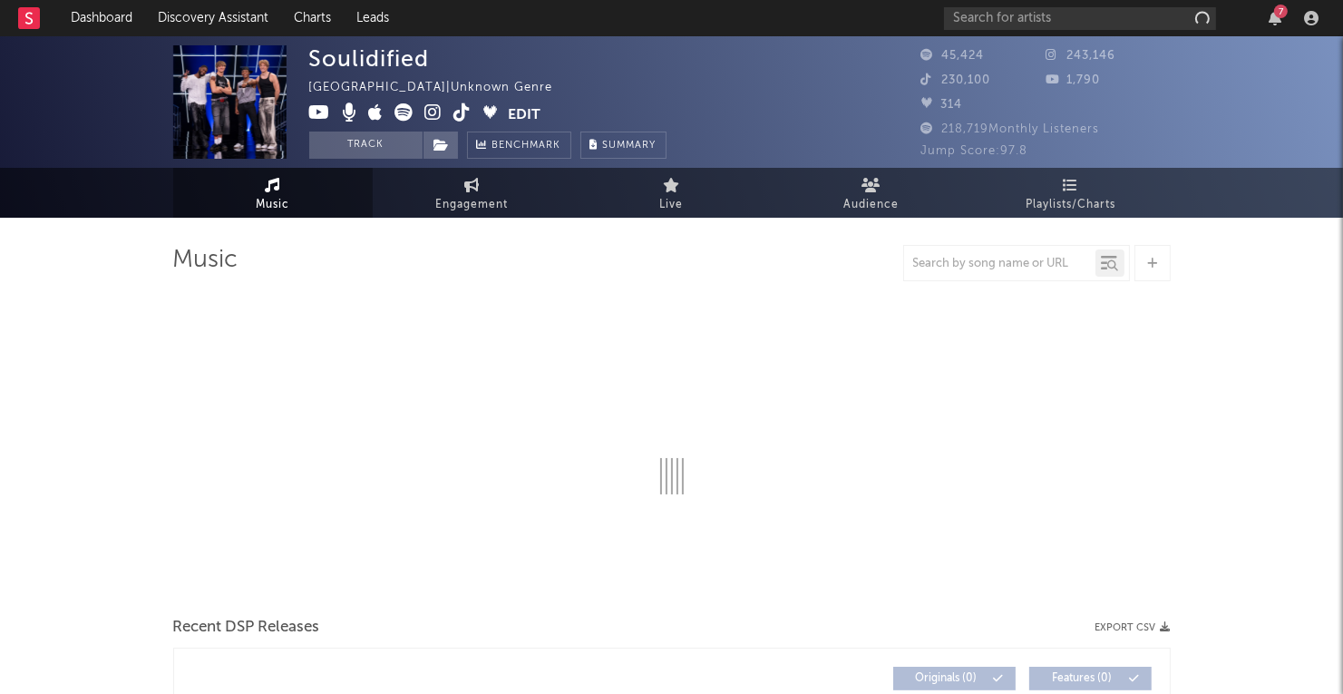
select select "1w"
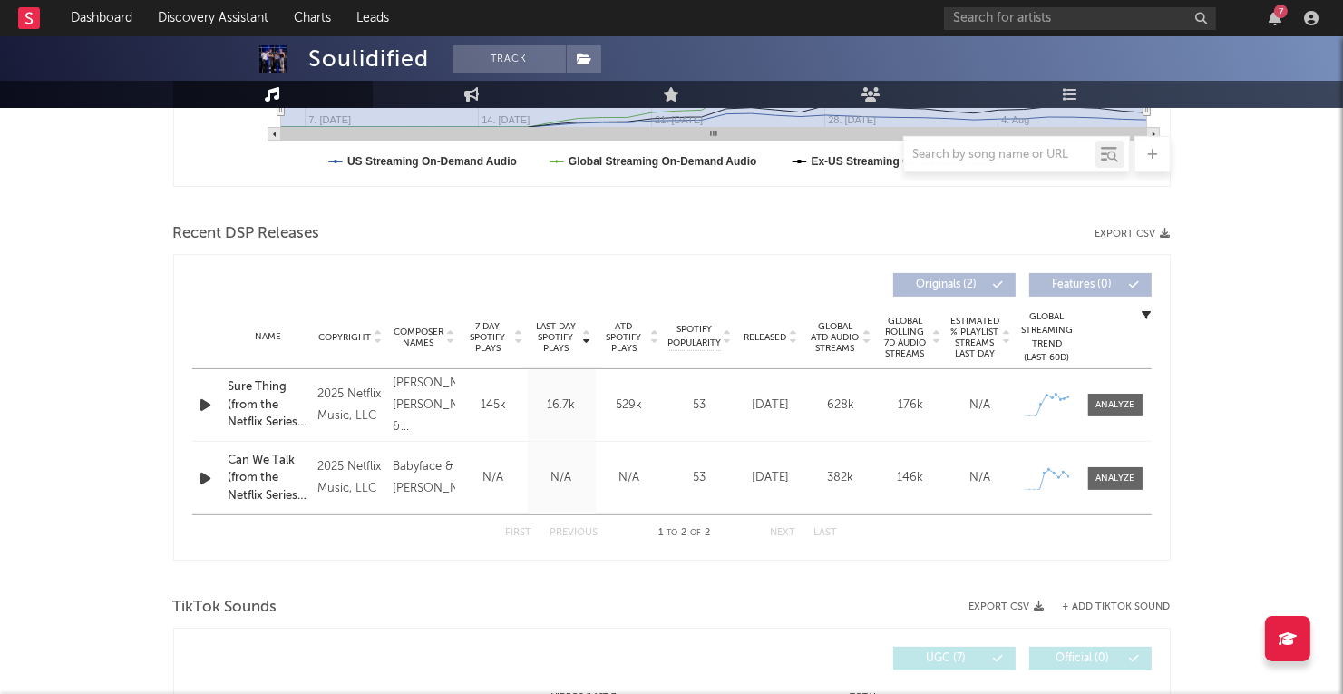
scroll to position [902, 0]
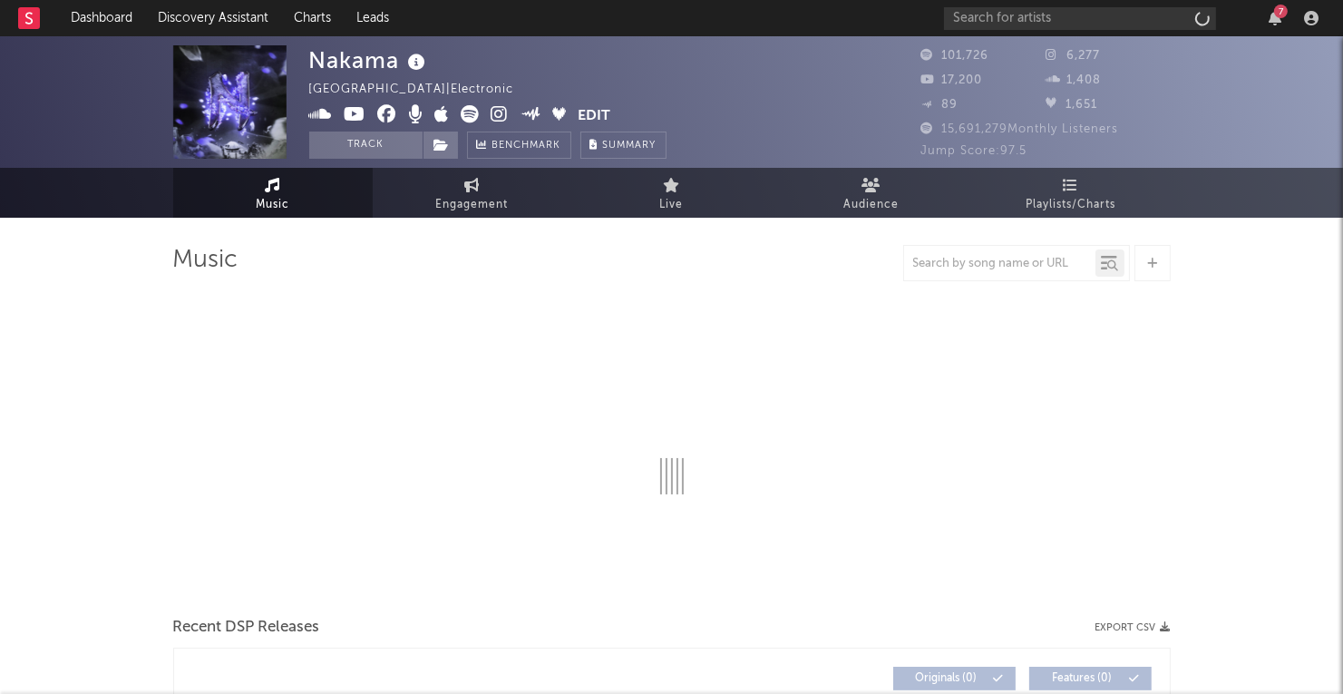
select select "6m"
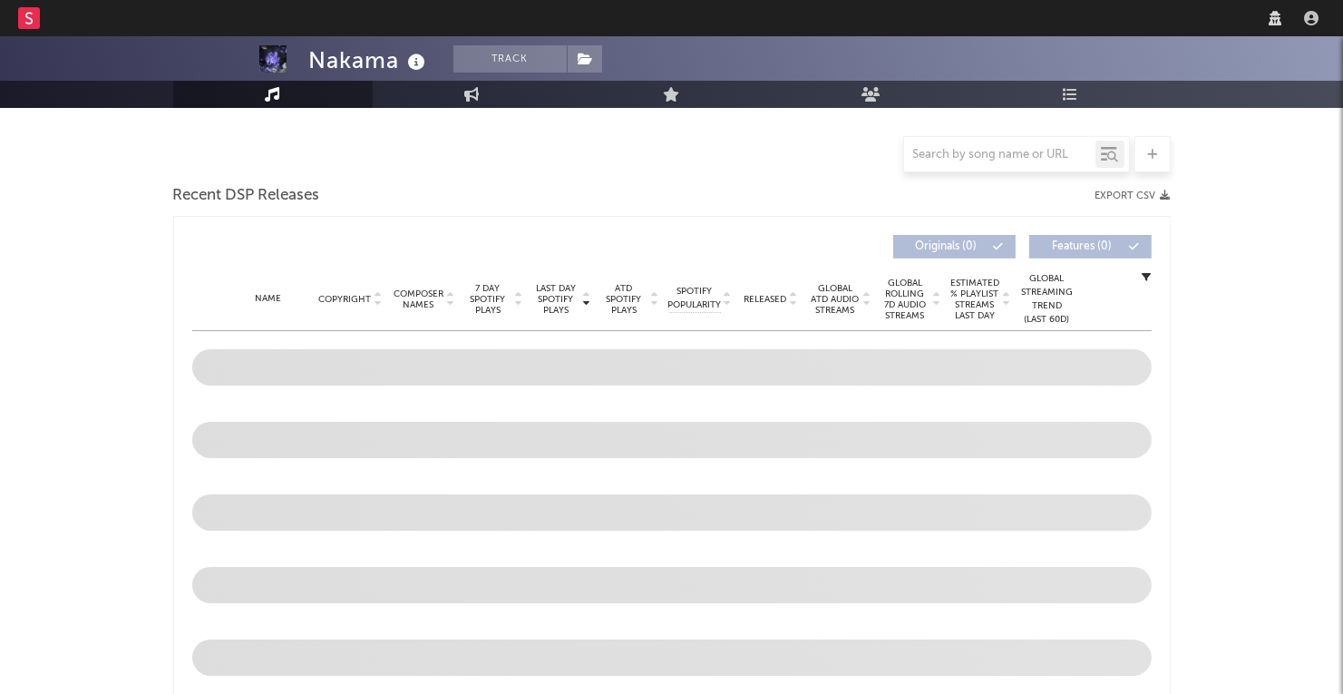
scroll to position [449, 0]
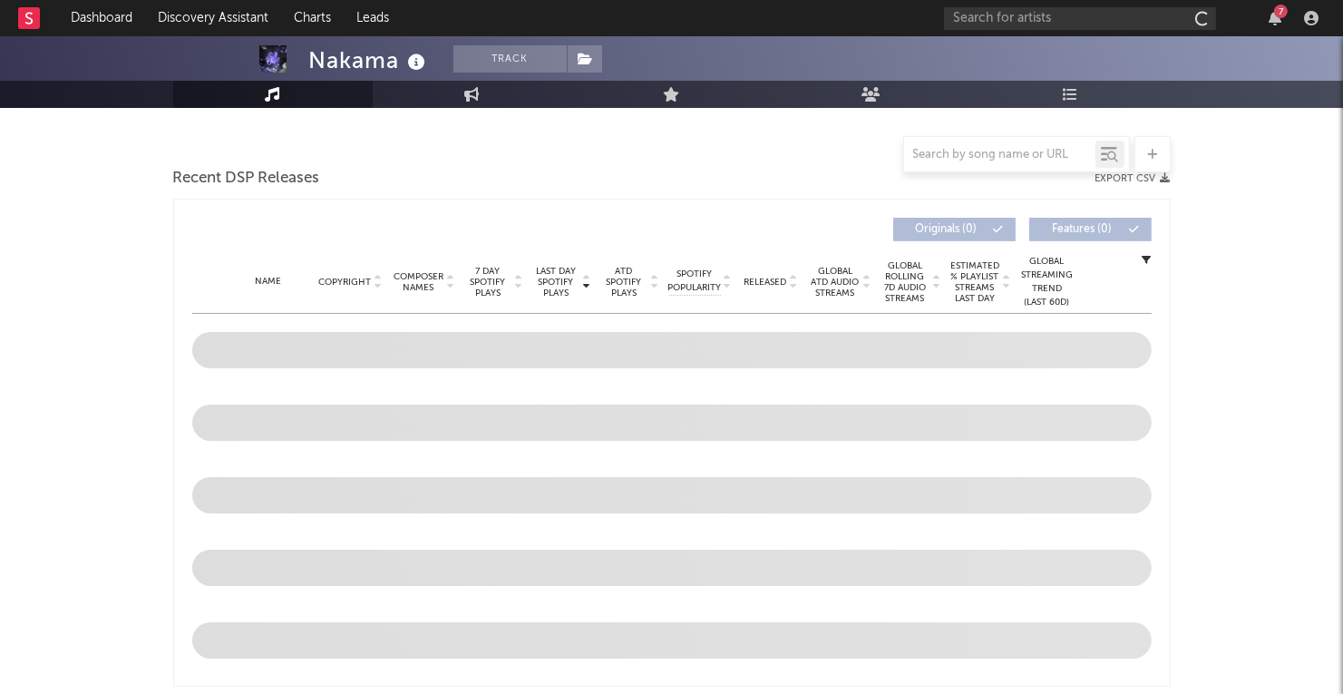
select select "6m"
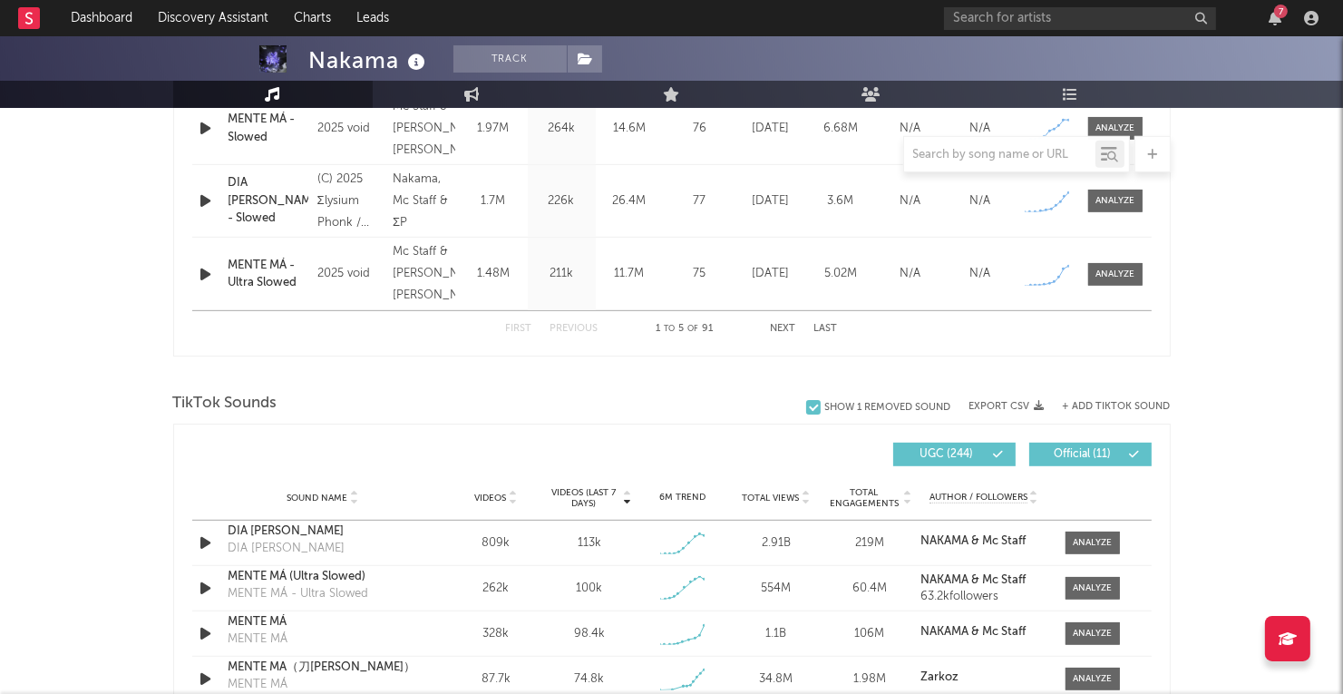
scroll to position [811, 0]
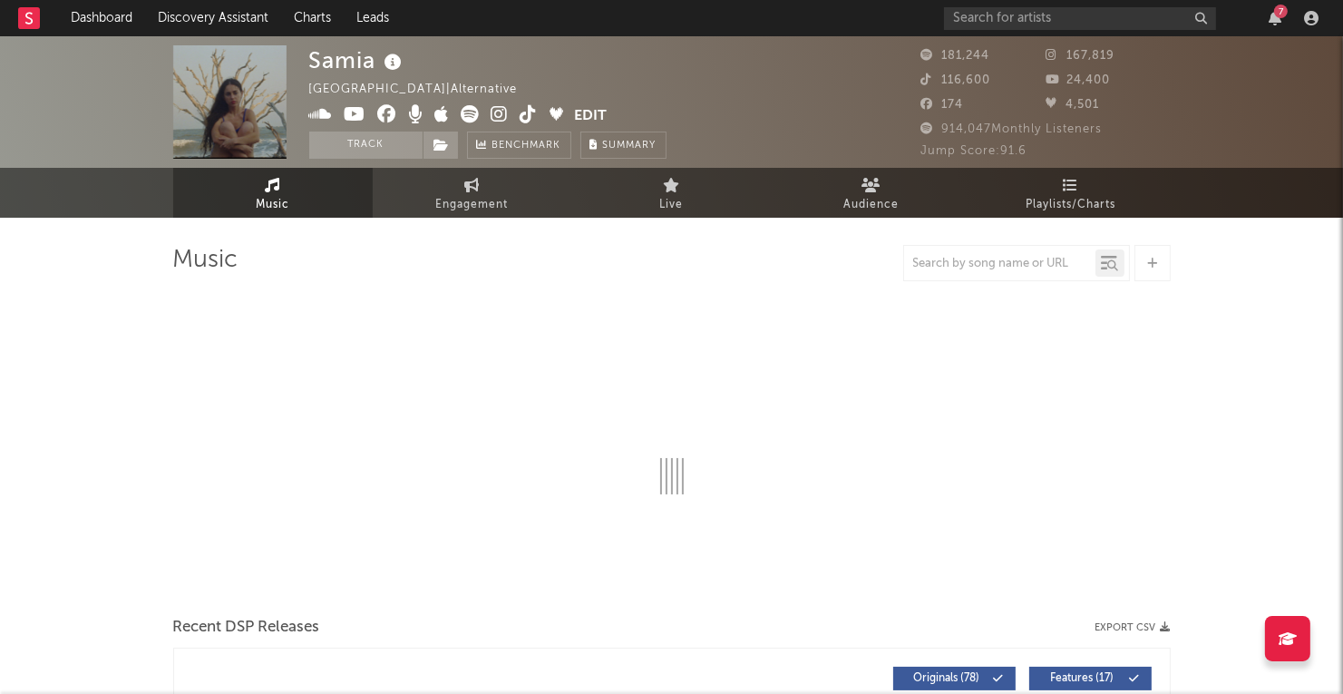
select select "6m"
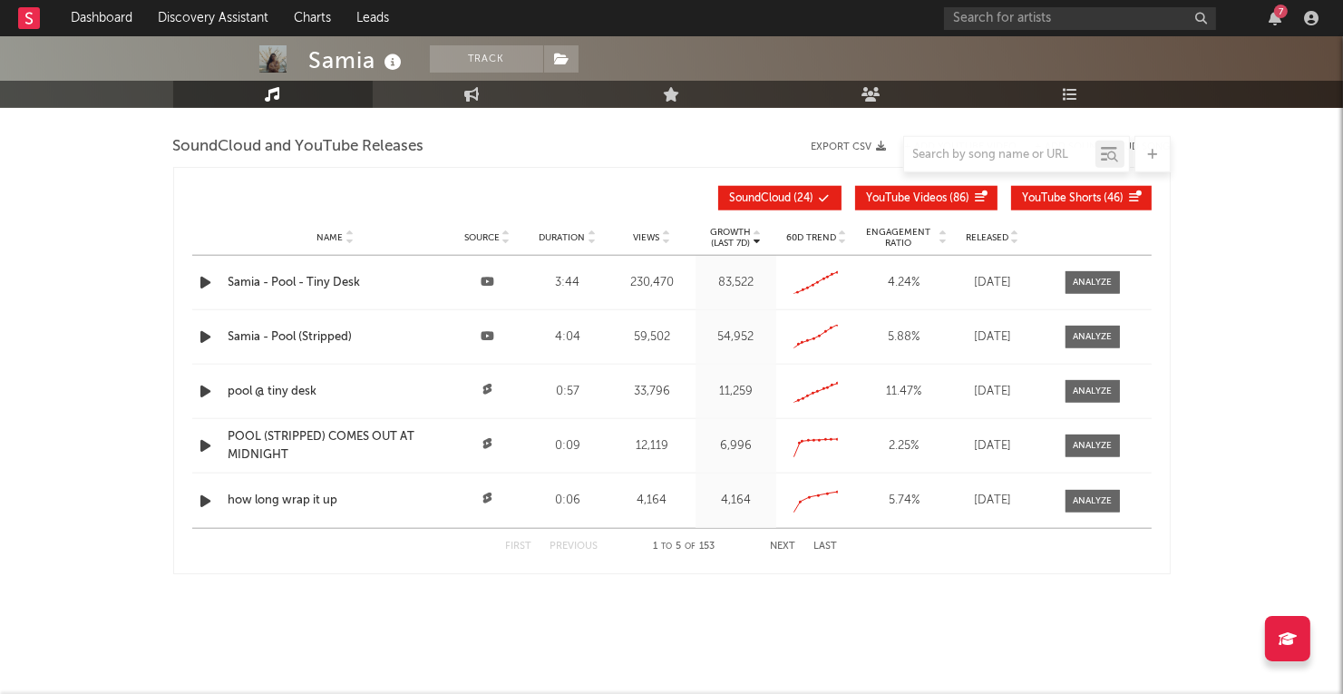
scroll to position [2071, 0]
